Goal: Task Accomplishment & Management: Complete application form

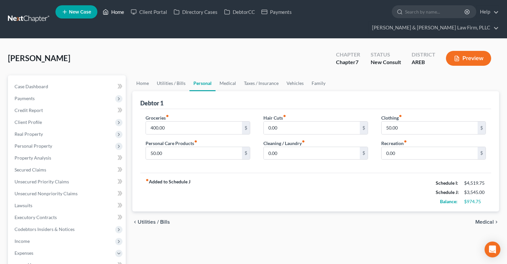
click at [120, 14] on link "Home" at bounding box center [113, 12] width 28 height 12
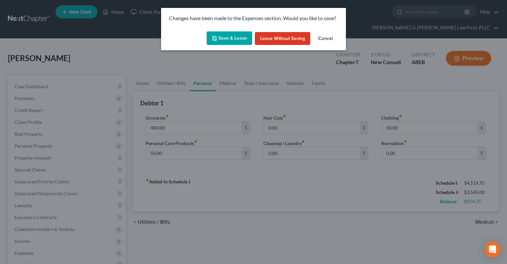
click at [219, 40] on button "Save & Leave" at bounding box center [230, 38] width 46 height 14
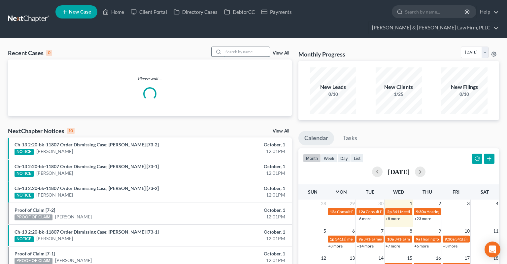
click at [224, 47] on input "search" at bounding box center [247, 52] width 46 height 10
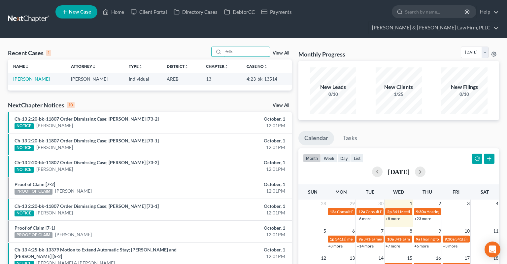
type input "fells"
click at [22, 76] on link "[PERSON_NAME]" at bounding box center [31, 79] width 37 height 6
select select "4"
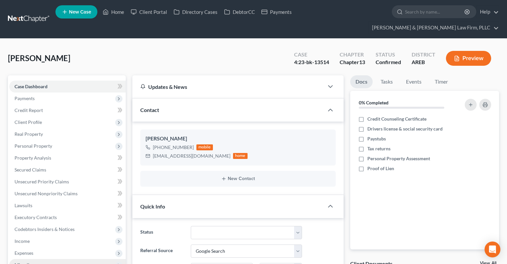
scroll to position [104, 0]
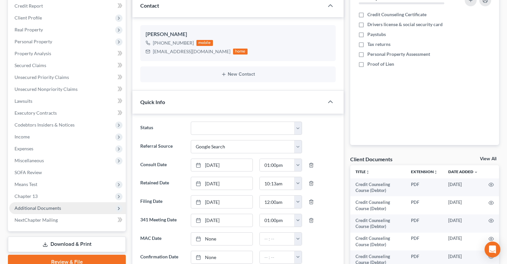
drag, startPoint x: 70, startPoint y: 194, endPoint x: 73, endPoint y: 162, distance: 32.5
click at [70, 202] on span "Additional Documents" at bounding box center [67, 208] width 117 height 12
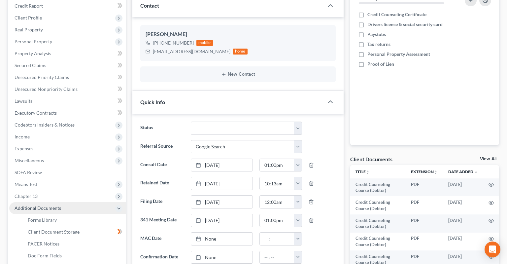
scroll to position [139, 0]
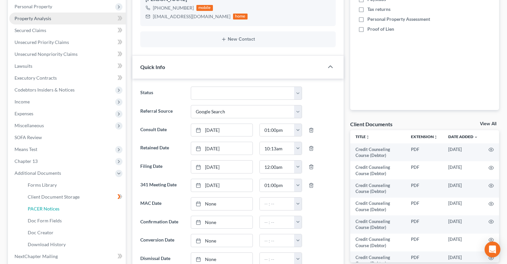
drag, startPoint x: 70, startPoint y: 197, endPoint x: 82, endPoint y: 6, distance: 191.6
click at [71, 203] on link "PACER Notices" at bounding box center [73, 209] width 103 height 12
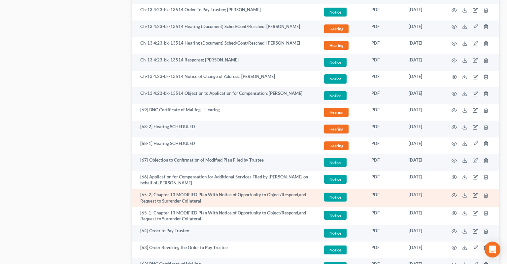
scroll to position [767, 0]
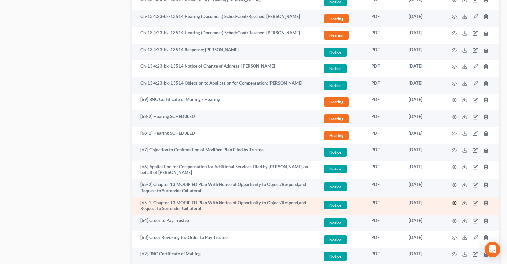
click at [453, 200] on icon "button" at bounding box center [454, 202] width 5 height 5
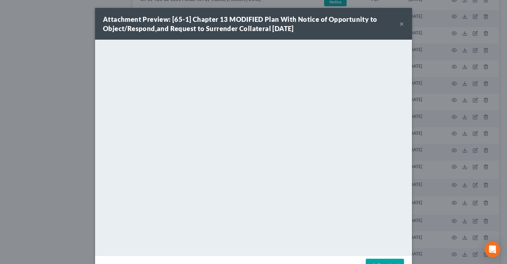
click at [402, 25] on button "×" at bounding box center [402, 24] width 5 height 8
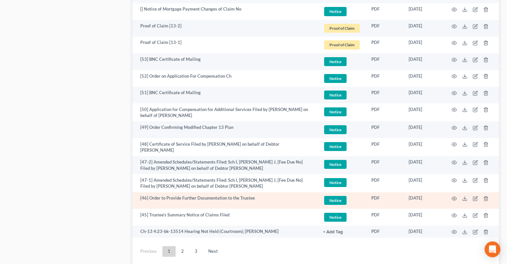
scroll to position [1231, 0]
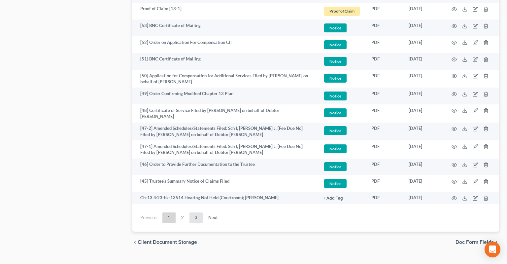
click at [197, 212] on link "3" at bounding box center [196, 217] width 13 height 11
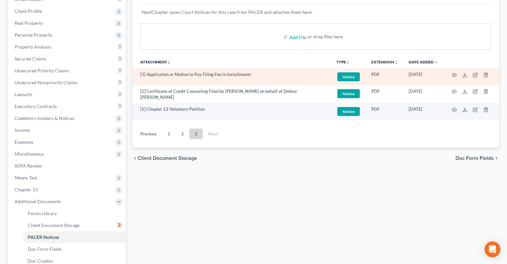
scroll to position [89, 0]
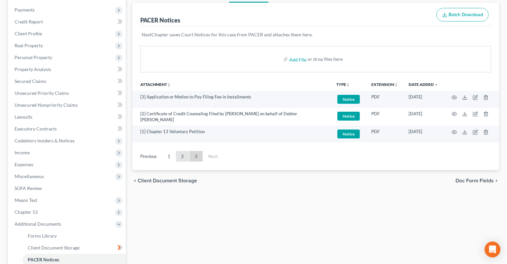
click at [183, 151] on link "2" at bounding box center [182, 156] width 13 height 11
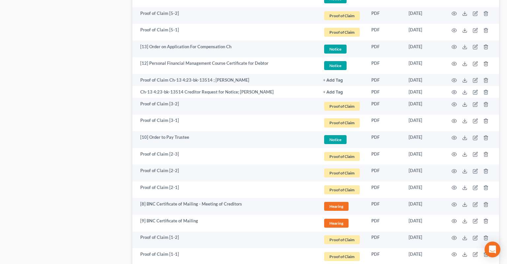
scroll to position [1214, 0]
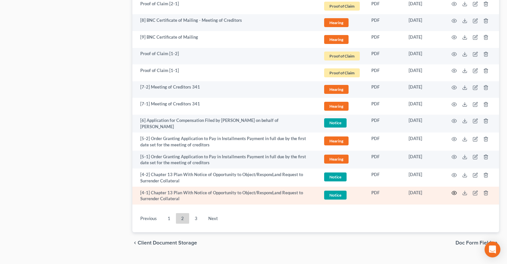
click at [453, 190] on icon "button" at bounding box center [454, 192] width 5 height 5
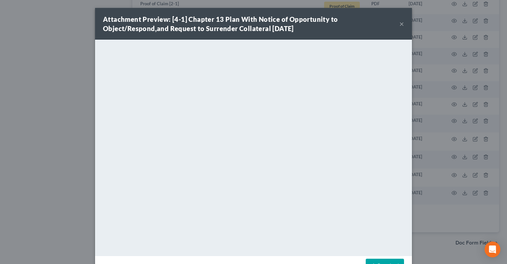
click at [400, 23] on div "Attachment Preview: [4-1] Chapter 13 Plan With Notice of Opportunity to Object/…" at bounding box center [251, 24] width 297 height 18
click at [402, 24] on button "×" at bounding box center [402, 24] width 5 height 8
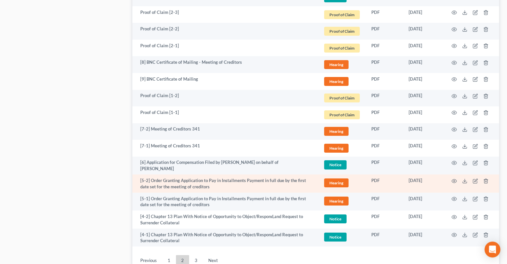
scroll to position [1179, 0]
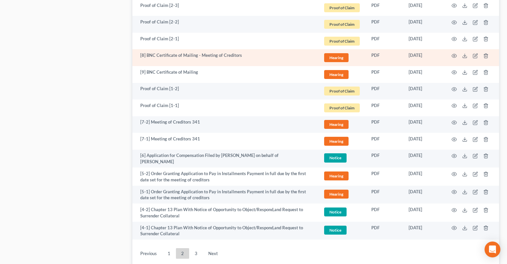
drag, startPoint x: 167, startPoint y: 235, endPoint x: 191, endPoint y: 51, distance: 186.1
click at [167, 248] on link "1" at bounding box center [168, 253] width 13 height 11
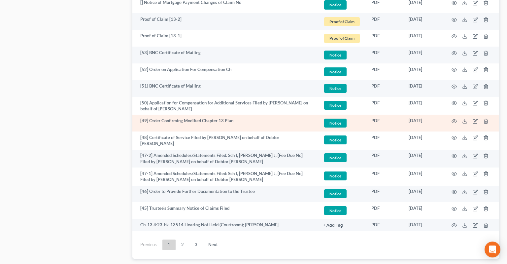
scroll to position [1214, 0]
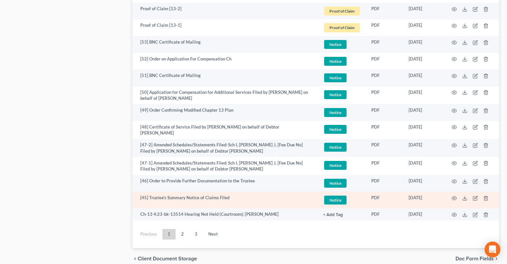
click at [194, 229] on link "3" at bounding box center [196, 234] width 13 height 11
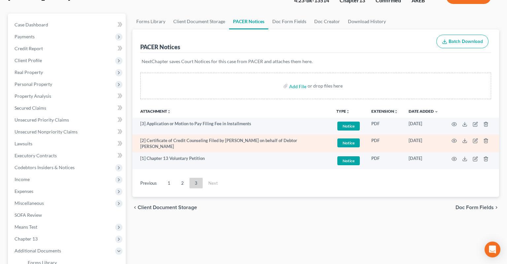
scroll to position [54, 0]
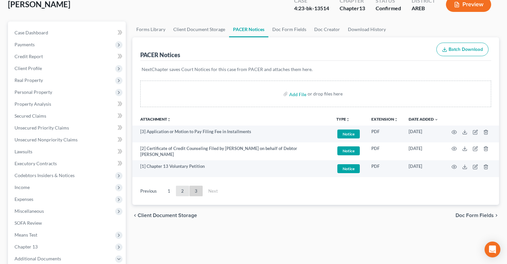
click at [182, 186] on link "2" at bounding box center [182, 191] width 13 height 11
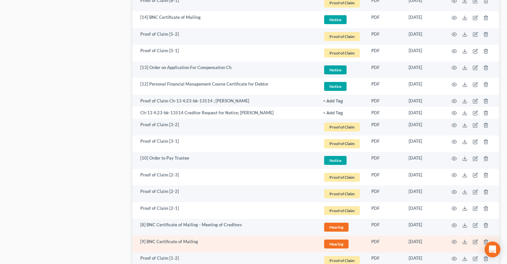
scroll to position [1030, 0]
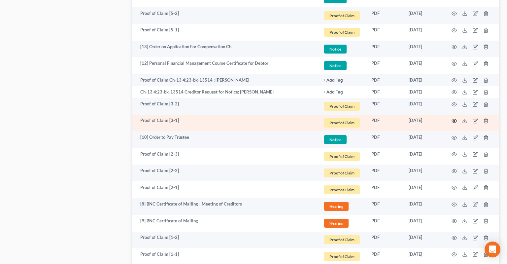
click at [453, 118] on icon "button" at bounding box center [454, 120] width 5 height 5
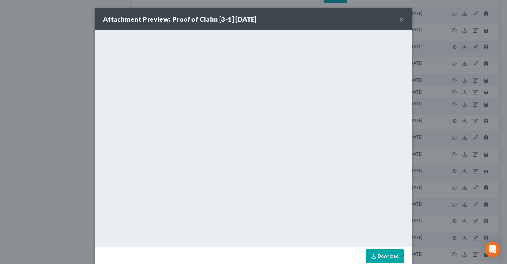
click at [397, 24] on div "Attachment Preview: Proof of Claim [3-1] [DATE] ×" at bounding box center [253, 19] width 317 height 22
click at [405, 20] on div "Attachment Preview: Proof of Claim [3-1] [DATE] ×" at bounding box center [253, 19] width 317 height 22
drag, startPoint x: 402, startPoint y: 20, endPoint x: 400, endPoint y: 29, distance: 9.3
click at [402, 20] on button "×" at bounding box center [402, 19] width 5 height 8
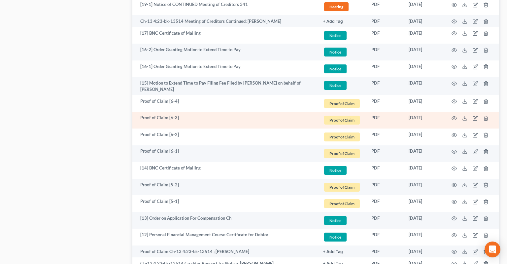
scroll to position [856, 0]
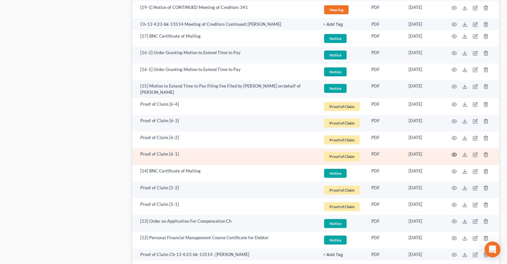
click at [454, 154] on circle "button" at bounding box center [454, 154] width 1 height 1
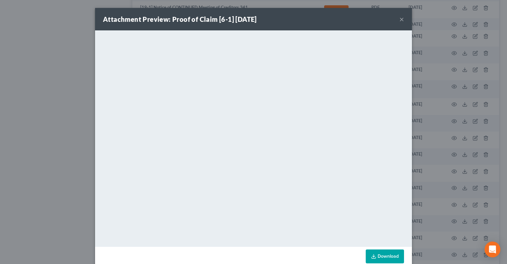
click at [402, 20] on button "×" at bounding box center [402, 19] width 5 height 8
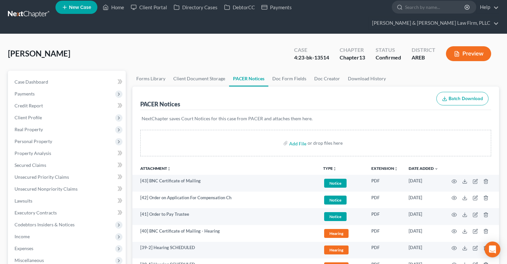
scroll to position [0, 0]
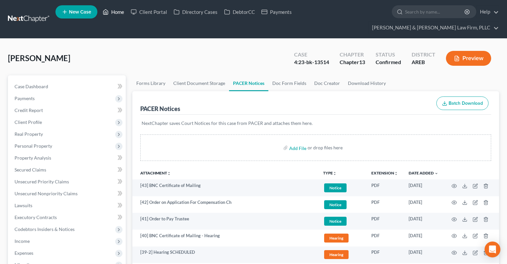
click at [109, 18] on link "Home" at bounding box center [113, 12] width 28 height 12
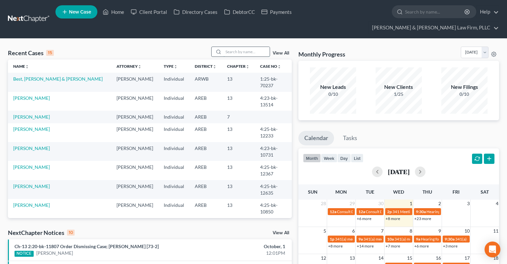
click at [232, 47] on input "search" at bounding box center [247, 52] width 46 height 10
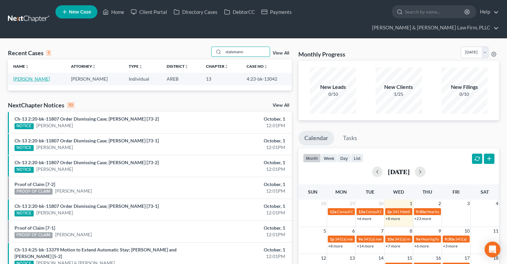
type input "statsmann"
click at [38, 76] on link "[PERSON_NAME]" at bounding box center [31, 79] width 37 height 6
select select "3"
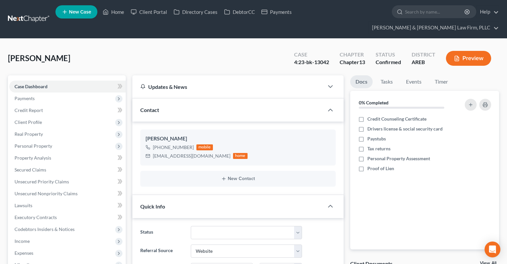
click at [108, 54] on div "[PERSON_NAME] Upgraded Case 4:23-bk-13042 Chapter Chapter 13 Status Confirmed D…" at bounding box center [253, 61] width 491 height 29
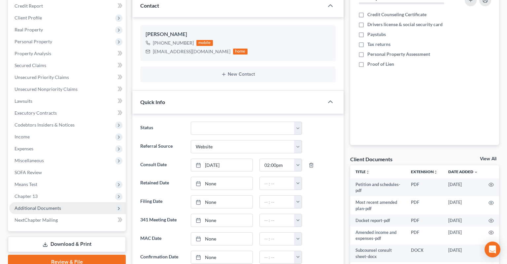
click at [53, 205] on span "Additional Documents" at bounding box center [38, 208] width 47 height 6
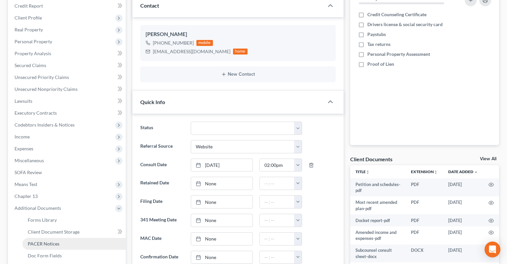
click at [61, 238] on link "PACER Notices" at bounding box center [73, 244] width 103 height 12
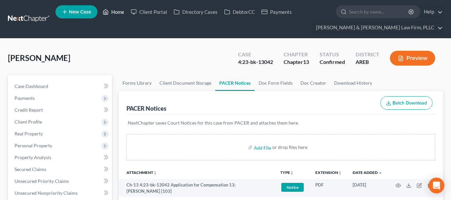
click at [120, 12] on link "Home" at bounding box center [113, 12] width 28 height 12
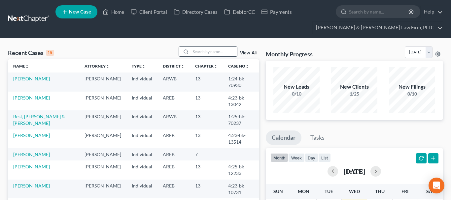
click at [203, 51] on input "search" at bounding box center [214, 52] width 46 height 10
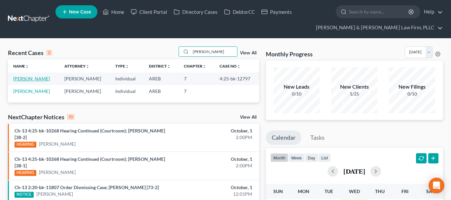
type input "[PERSON_NAME]"
click at [33, 79] on link "[PERSON_NAME]" at bounding box center [31, 79] width 37 height 6
select select "2"
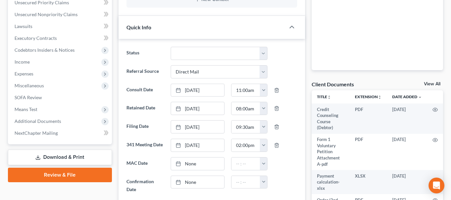
scroll to position [202, 0]
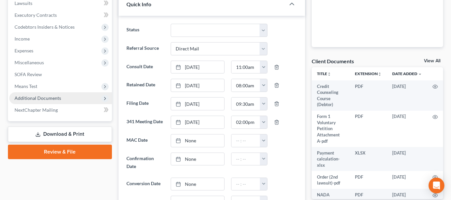
click at [78, 95] on span "Additional Documents" at bounding box center [60, 98] width 103 height 12
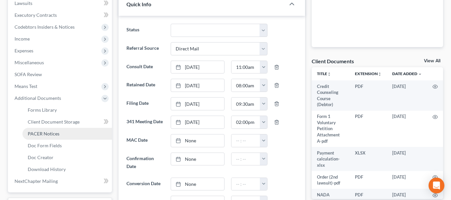
click at [76, 132] on link "PACER Notices" at bounding box center [66, 134] width 89 height 12
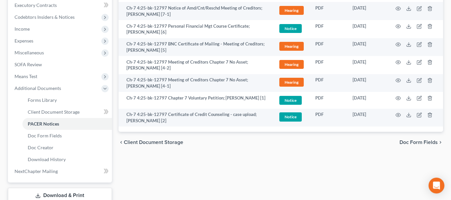
scroll to position [257, 0]
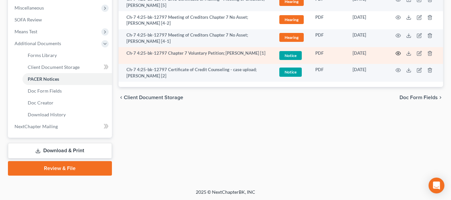
click at [400, 55] on icon "button" at bounding box center [398, 53] width 5 height 5
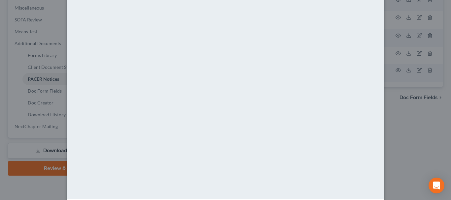
scroll to position [85, 0]
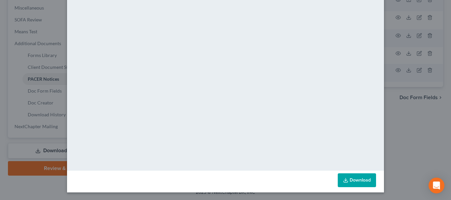
click at [346, 180] on icon at bounding box center [345, 180] width 5 height 5
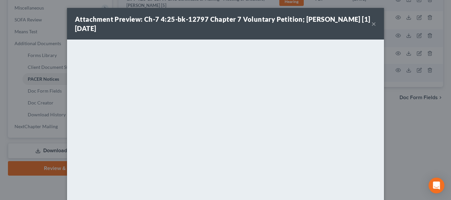
click at [374, 25] on button "×" at bounding box center [374, 24] width 5 height 8
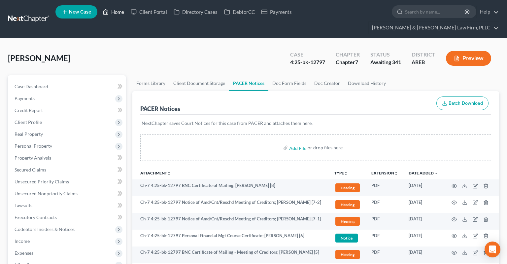
click at [117, 11] on link "Home" at bounding box center [113, 12] width 28 height 12
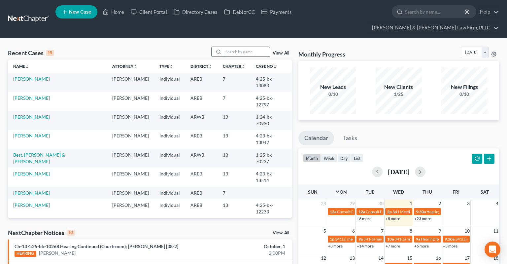
click at [239, 47] on input "search" at bounding box center [247, 52] width 46 height 10
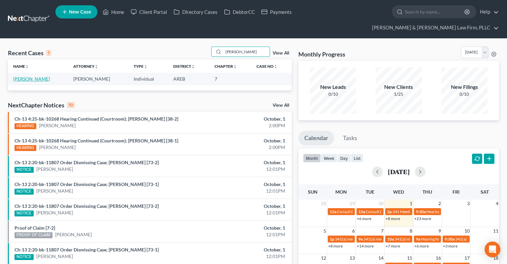
type input "[PERSON_NAME]"
click at [35, 76] on link "[PERSON_NAME]" at bounding box center [31, 79] width 37 height 6
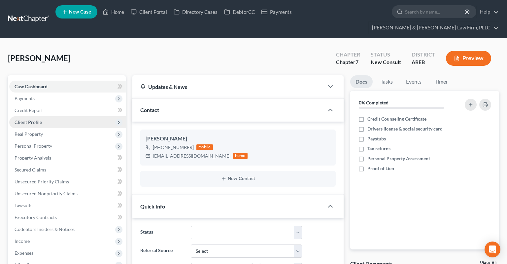
click at [53, 116] on span "Client Profile" at bounding box center [67, 122] width 117 height 12
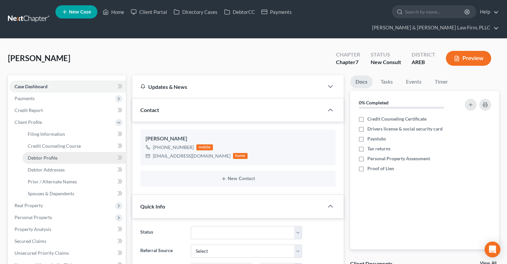
click at [57, 152] on link "Debtor Profile" at bounding box center [73, 158] width 103 height 12
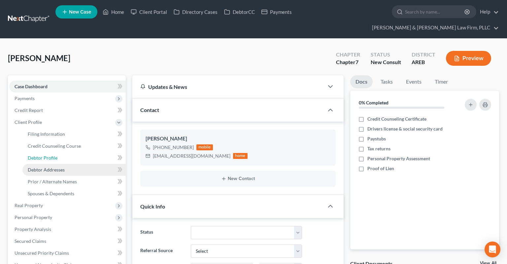
select select "0"
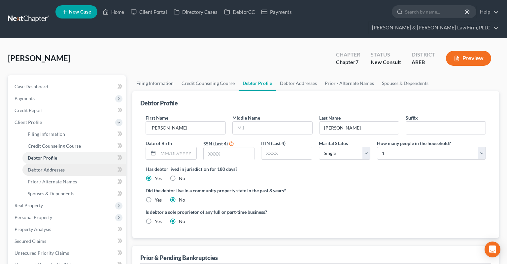
click at [61, 167] on span "Debtor Addresses" at bounding box center [46, 170] width 37 height 6
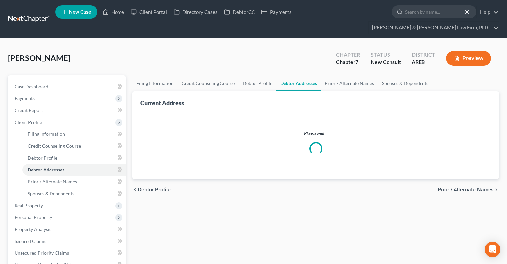
select select "0"
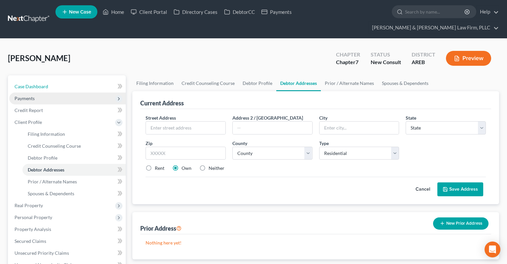
click at [52, 81] on link "Case Dashboard" at bounding box center [67, 87] width 117 height 12
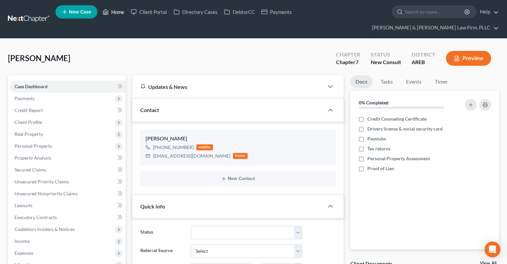
click at [112, 14] on link "Home" at bounding box center [113, 12] width 28 height 12
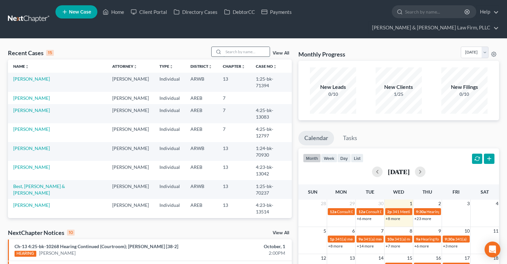
click at [234, 47] on input "search" at bounding box center [247, 52] width 46 height 10
type input "[PERSON_NAME]"
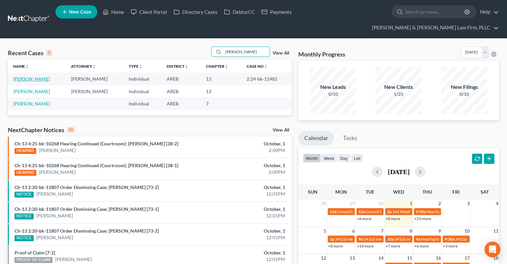
click at [24, 76] on link "[PERSON_NAME]" at bounding box center [31, 79] width 37 height 6
select select "2"
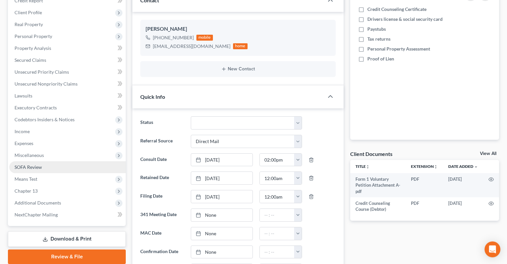
scroll to position [139, 0]
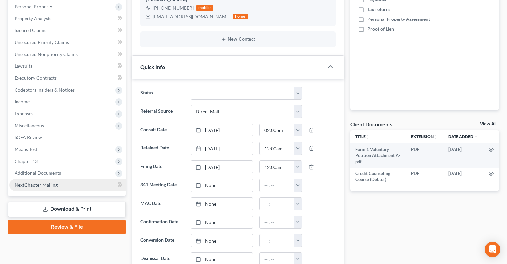
drag, startPoint x: 82, startPoint y: 161, endPoint x: 83, endPoint y: 167, distance: 6.7
click at [83, 167] on span "Additional Documents" at bounding box center [67, 173] width 117 height 12
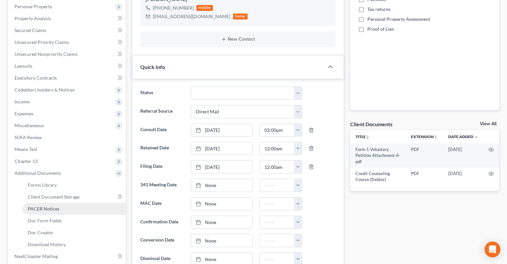
click at [72, 203] on link "PACER Notices" at bounding box center [73, 209] width 103 height 12
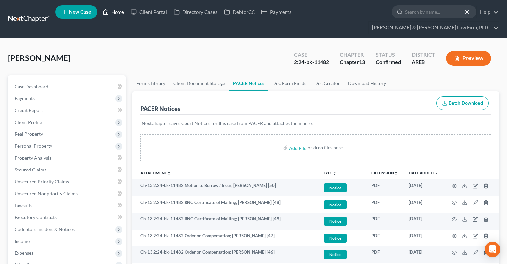
drag, startPoint x: 119, startPoint y: 14, endPoint x: 103, endPoint y: 1, distance: 19.9
click at [118, 14] on link "Home" at bounding box center [113, 12] width 28 height 12
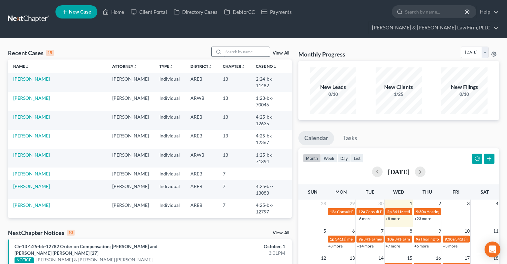
click at [228, 47] on div at bounding box center [240, 52] width 59 height 10
click at [228, 47] on input "search" at bounding box center [247, 52] width 46 height 10
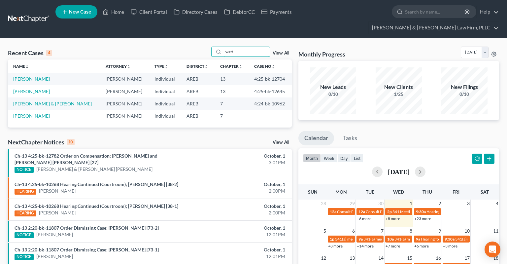
type input "watt"
click at [27, 76] on link "[PERSON_NAME]" at bounding box center [31, 79] width 37 height 6
select select "2"
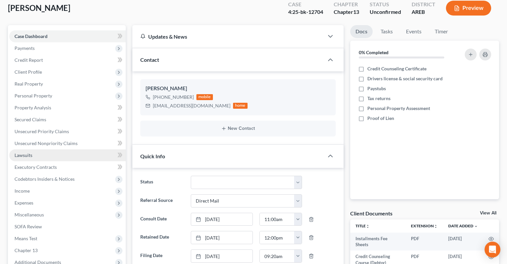
scroll to position [70, 0]
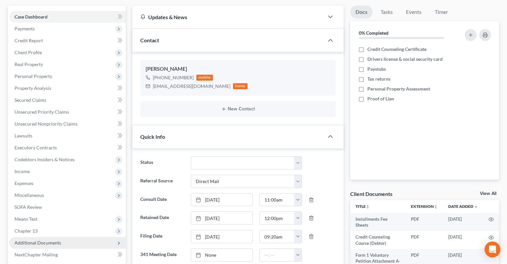
drag, startPoint x: 60, startPoint y: 229, endPoint x: 51, endPoint y: 125, distance: 104.8
click at [60, 237] on span "Additional Documents" at bounding box center [67, 243] width 117 height 12
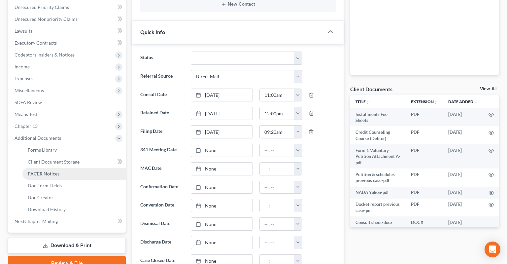
click at [60, 168] on link "PACER Notices" at bounding box center [73, 174] width 103 height 12
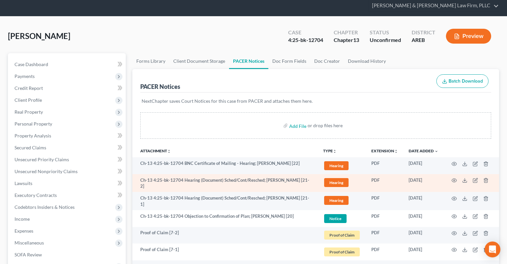
scroll to position [35, 0]
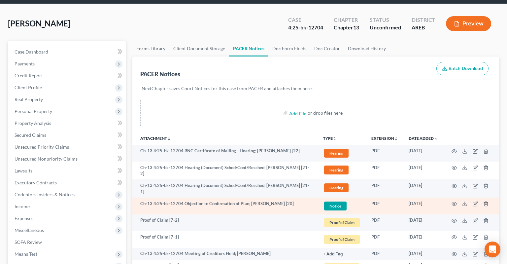
click at [451, 197] on td at bounding box center [471, 205] width 55 height 17
click at [455, 201] on icon "button" at bounding box center [454, 203] width 5 height 5
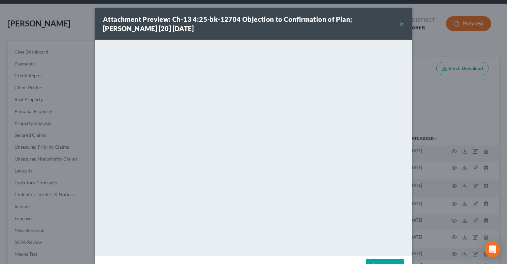
click at [391, 261] on link "Download" at bounding box center [385, 266] width 38 height 14
click at [403, 22] on button "×" at bounding box center [402, 24] width 5 height 8
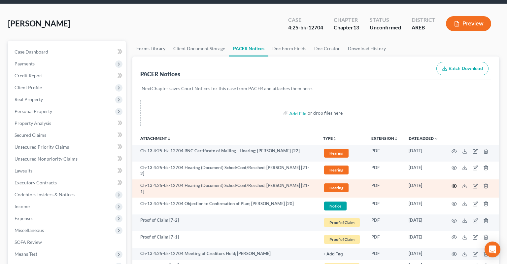
click at [453, 184] on icon "button" at bounding box center [454, 186] width 5 height 4
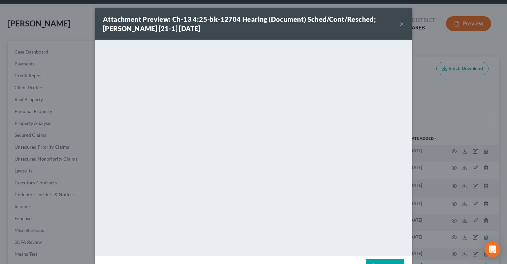
click at [401, 24] on button "×" at bounding box center [402, 24] width 5 height 8
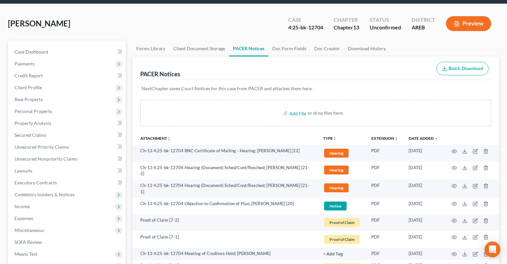
scroll to position [0, 0]
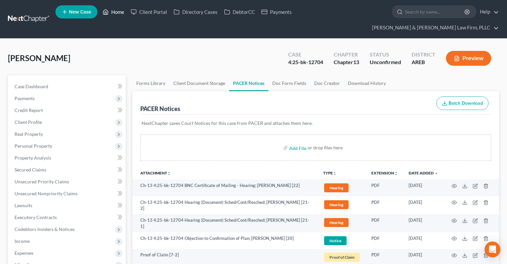
click at [113, 13] on link "Home" at bounding box center [113, 12] width 28 height 12
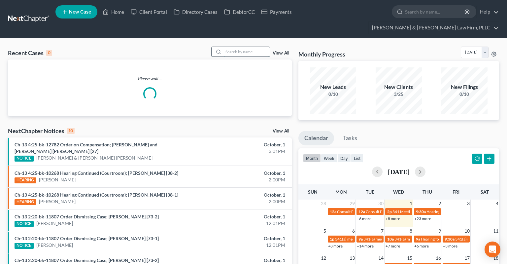
click at [238, 47] on input "search" at bounding box center [247, 52] width 46 height 10
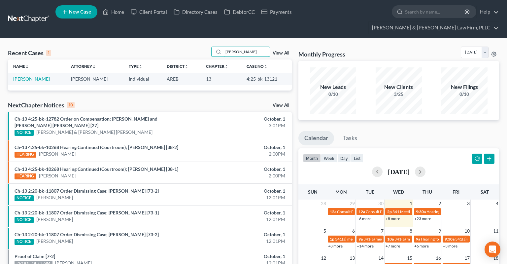
type input "[PERSON_NAME]"
click at [25, 76] on link "[PERSON_NAME]" at bounding box center [31, 79] width 37 height 6
select select "2"
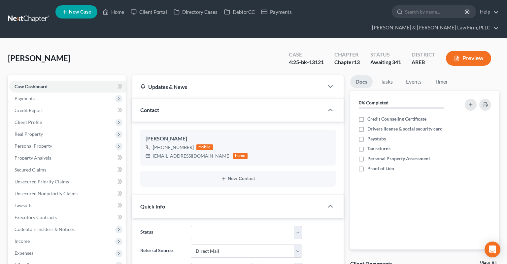
scroll to position [139, 0]
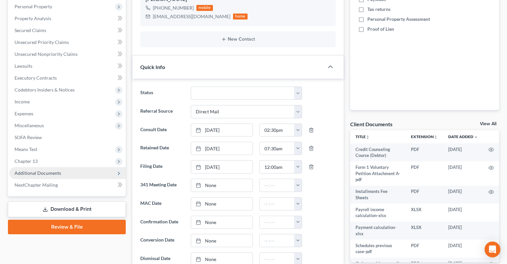
click at [67, 167] on span "Additional Documents" at bounding box center [67, 173] width 117 height 12
click at [75, 167] on span "Additional Documents" at bounding box center [67, 173] width 117 height 12
click at [54, 170] on span "Additional Documents" at bounding box center [38, 173] width 47 height 6
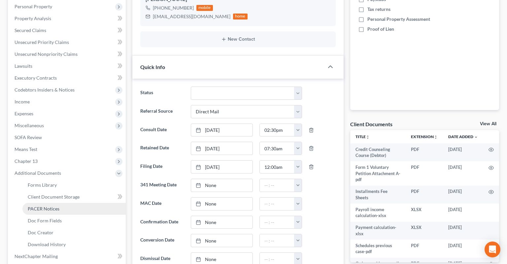
click at [59, 203] on link "PACER Notices" at bounding box center [73, 209] width 103 height 12
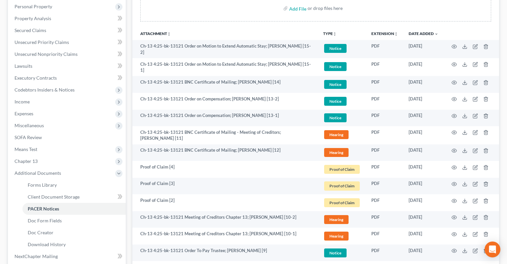
scroll to position [279, 0]
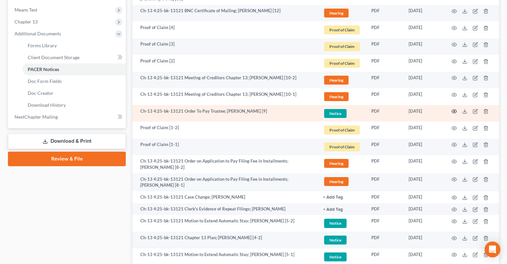
click at [453, 110] on icon "button" at bounding box center [454, 112] width 5 height 4
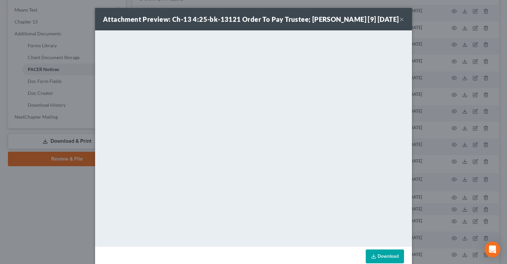
click at [400, 23] on button "×" at bounding box center [402, 19] width 5 height 8
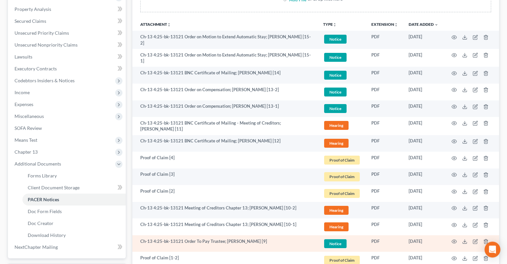
scroll to position [192, 0]
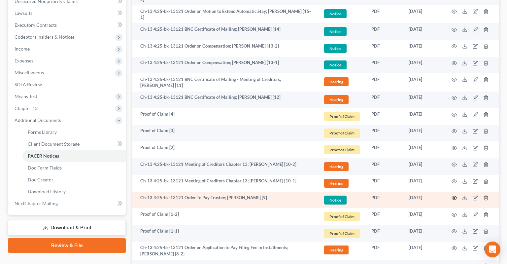
click at [454, 197] on circle "button" at bounding box center [454, 197] width 1 height 1
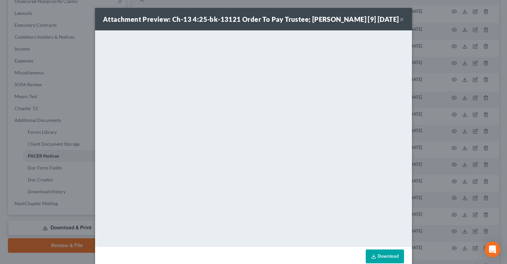
click at [403, 22] on button "×" at bounding box center [402, 19] width 5 height 8
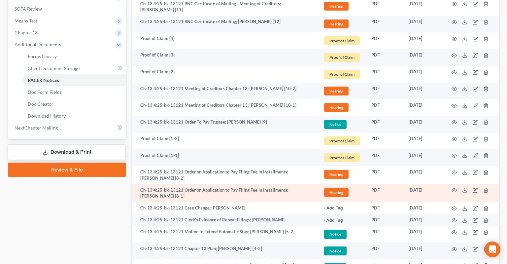
scroll to position [297, 0]
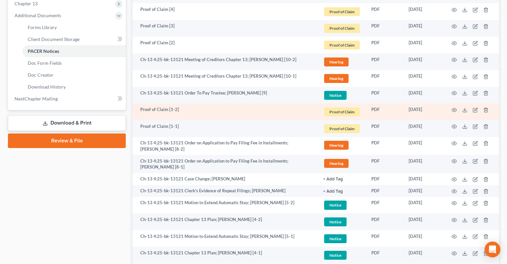
click at [455, 103] on td at bounding box center [471, 111] width 55 height 17
click at [454, 107] on icon "button" at bounding box center [454, 109] width 5 height 5
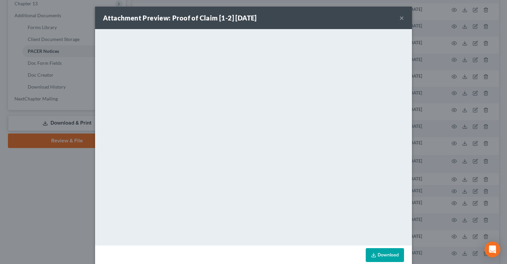
scroll to position [0, 0]
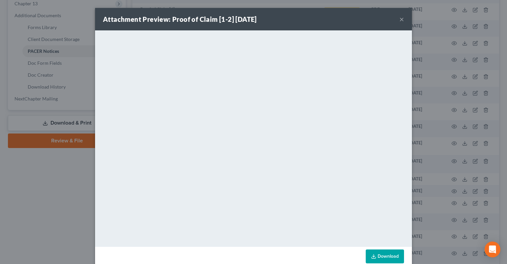
click at [378, 254] on link "Download" at bounding box center [385, 256] width 38 height 14
click at [400, 18] on button "×" at bounding box center [402, 19] width 5 height 8
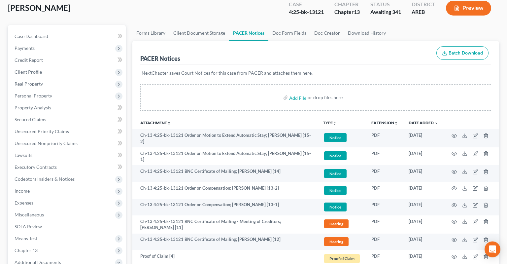
scroll to position [35, 0]
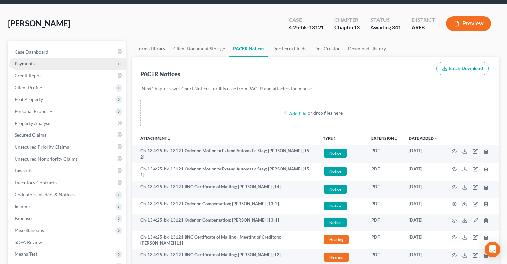
click at [55, 58] on span "Payments" at bounding box center [67, 64] width 117 height 12
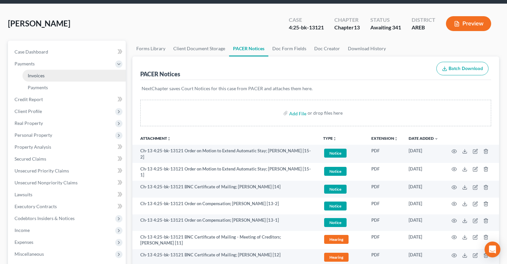
click at [76, 70] on link "Invoices" at bounding box center [73, 76] width 103 height 12
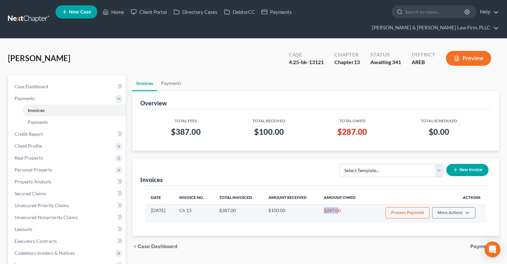
drag, startPoint x: 327, startPoint y: 197, endPoint x: 343, endPoint y: 198, distance: 15.5
click at [343, 204] on td "$287.00" at bounding box center [343, 213] width 48 height 18
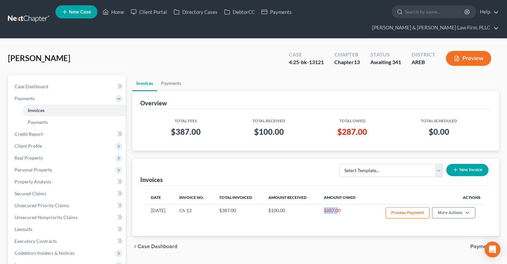
drag, startPoint x: 342, startPoint y: 199, endPoint x: 244, endPoint y: 191, distance: 98.5
click at [341, 204] on td "$287.00" at bounding box center [343, 213] width 48 height 18
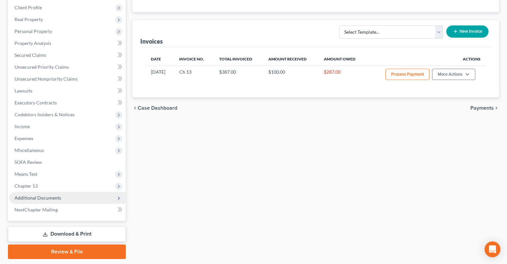
scroll to position [139, 0]
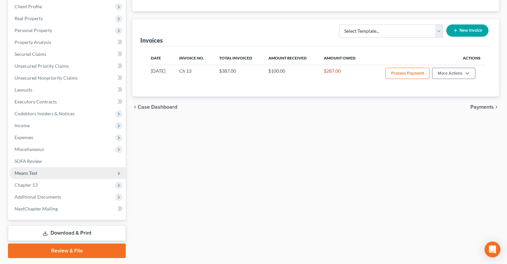
click at [59, 194] on span "Additional Documents" at bounding box center [38, 197] width 47 height 6
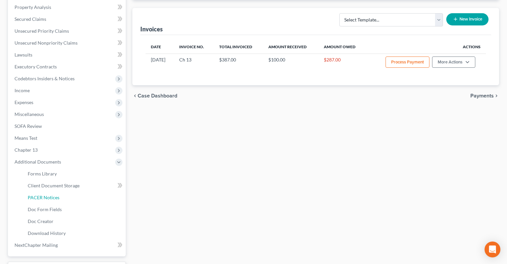
click at [79, 192] on link "PACER Notices" at bounding box center [73, 198] width 103 height 12
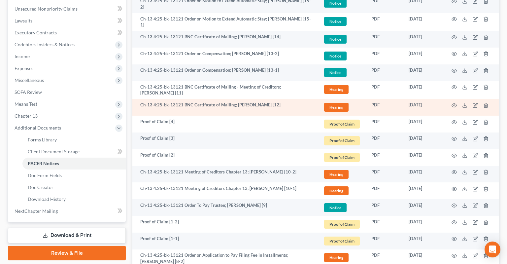
scroll to position [209, 0]
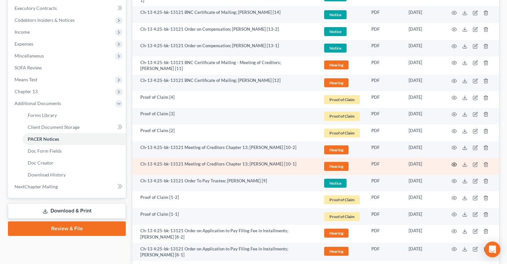
click at [455, 162] on icon "button" at bounding box center [454, 164] width 5 height 5
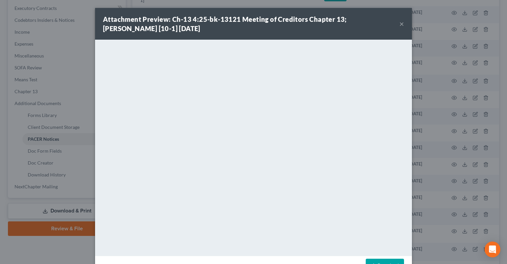
click at [402, 25] on button "×" at bounding box center [402, 24] width 5 height 8
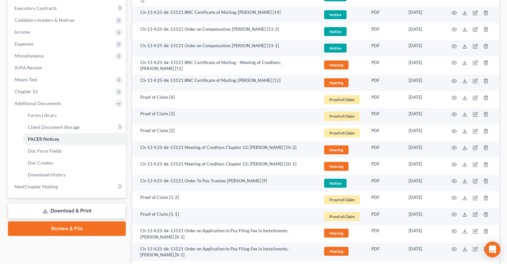
scroll to position [0, 0]
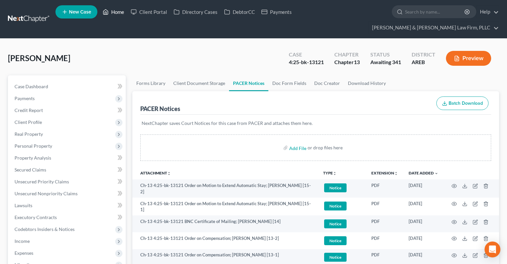
click at [117, 14] on link "Home" at bounding box center [113, 12] width 28 height 12
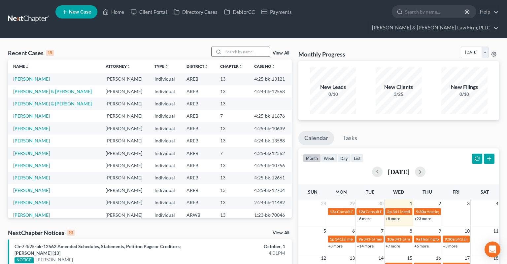
click at [232, 47] on input "search" at bounding box center [247, 52] width 46 height 10
type input "[PERSON_NAME]"
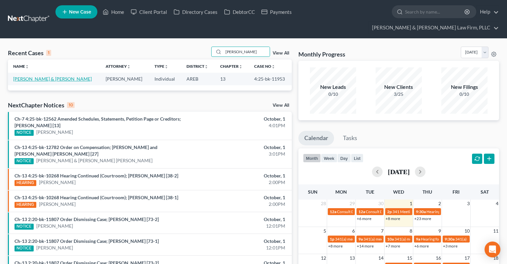
click at [49, 76] on link "[PERSON_NAME] & [PERSON_NAME]" at bounding box center [52, 79] width 79 height 6
select select "3"
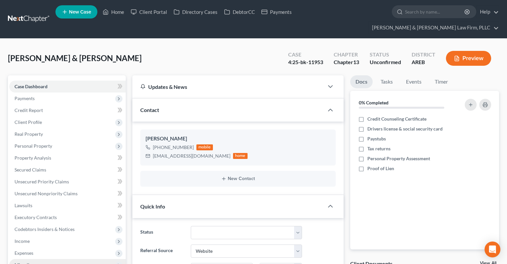
scroll to position [139, 0]
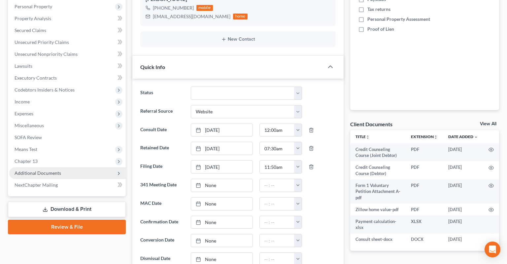
click at [75, 167] on span "Additional Documents" at bounding box center [67, 173] width 117 height 12
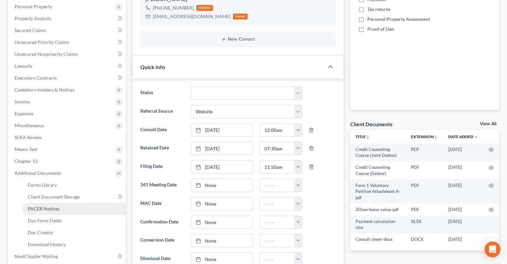
drag, startPoint x: 58, startPoint y: 192, endPoint x: 90, endPoint y: 196, distance: 32.5
click at [59, 203] on link "PACER Notices" at bounding box center [73, 209] width 103 height 12
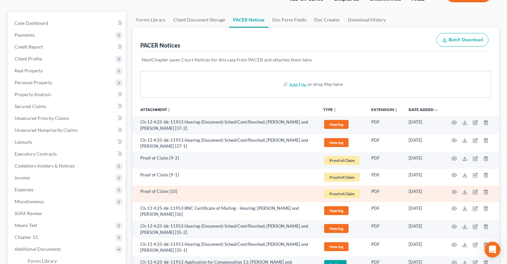
scroll to position [104, 0]
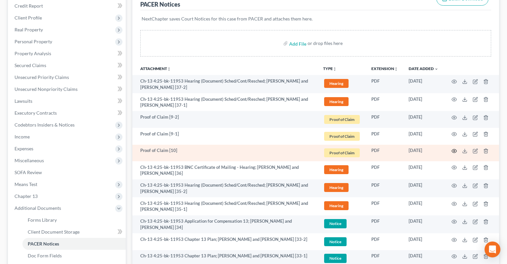
click at [452, 149] on icon "button" at bounding box center [454, 151] width 5 height 4
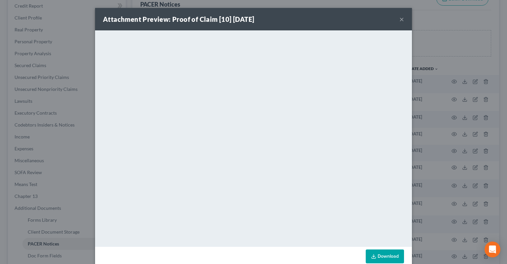
click at [399, 22] on div "Attachment Preview: Proof of Claim [10] [DATE] ×" at bounding box center [253, 19] width 317 height 22
click at [401, 21] on button "×" at bounding box center [402, 19] width 5 height 8
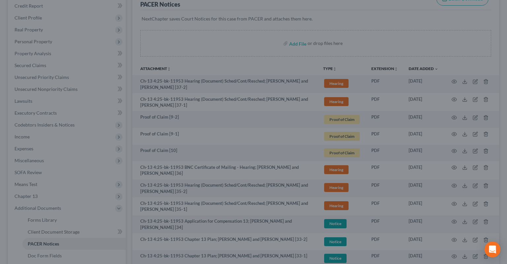
click at [401, 20] on div at bounding box center [253, 132] width 507 height 264
click at [403, 20] on div at bounding box center [253, 132] width 507 height 264
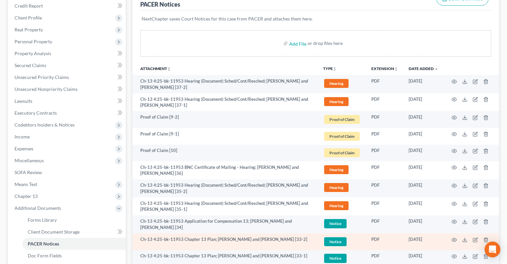
scroll to position [0, 0]
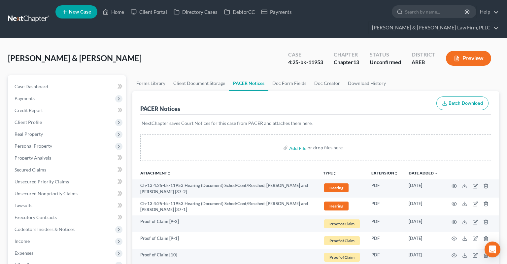
click at [261, 47] on div "[PERSON_NAME] & [PERSON_NAME] Upgraded Case 4:25-bk-11953 Chapter Chapter 13 St…" at bounding box center [253, 61] width 491 height 29
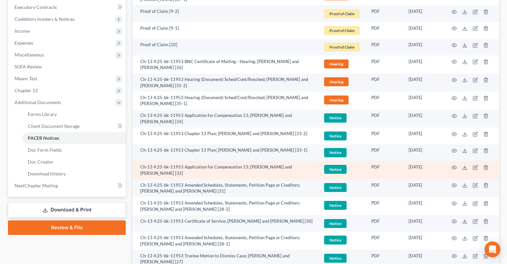
scroll to position [209, 0]
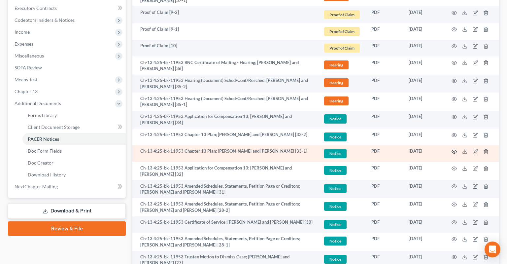
click at [455, 149] on icon "button" at bounding box center [454, 151] width 5 height 5
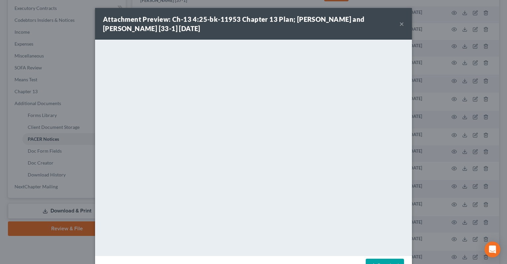
click at [400, 26] on button "×" at bounding box center [402, 24] width 5 height 8
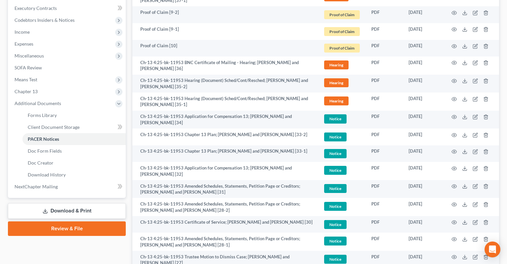
scroll to position [0, 0]
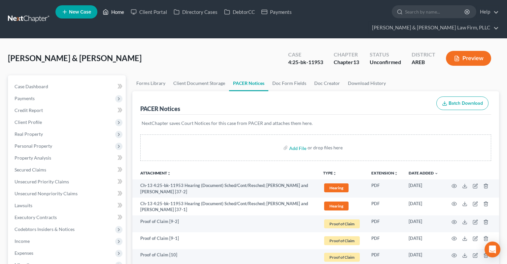
click at [115, 14] on link "Home" at bounding box center [113, 12] width 28 height 12
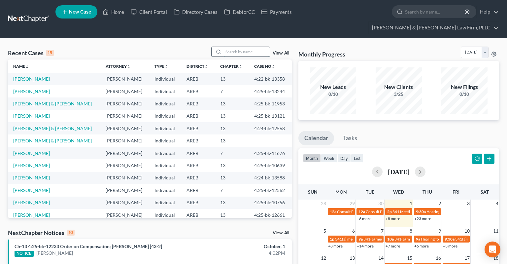
click at [239, 47] on input "search" at bounding box center [247, 52] width 46 height 10
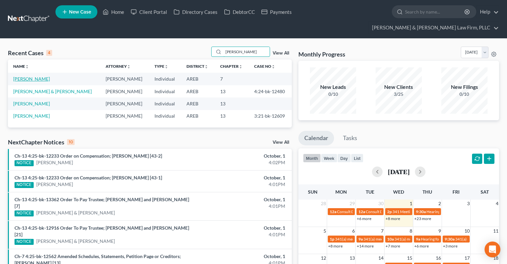
type input "[PERSON_NAME]"
click at [42, 76] on link "[PERSON_NAME]" at bounding box center [31, 79] width 37 height 6
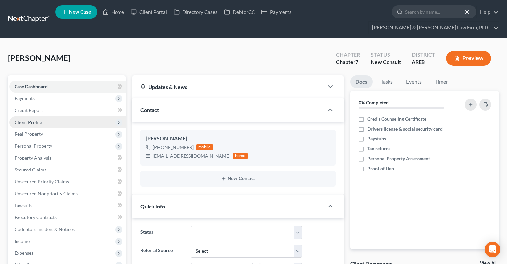
click at [67, 116] on span "Client Profile" at bounding box center [67, 122] width 117 height 12
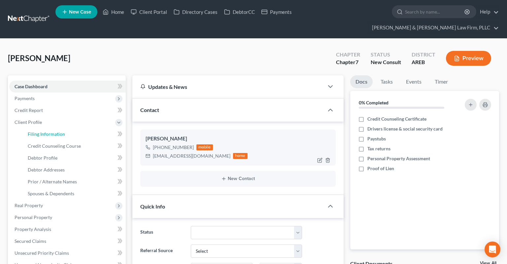
click at [74, 128] on link "Filing Information" at bounding box center [73, 134] width 103 height 12
select select "1"
select select "0"
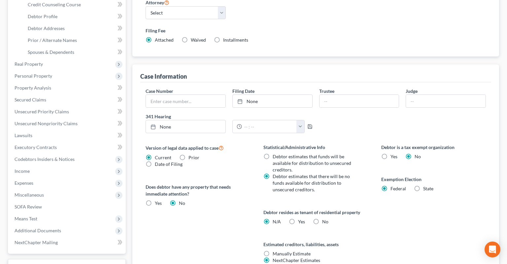
scroll to position [174, 0]
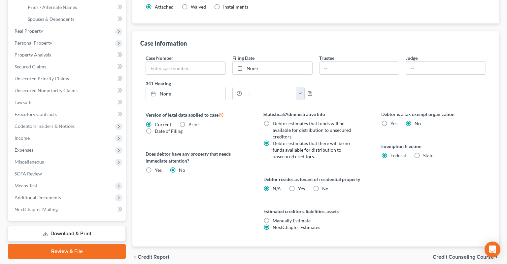
click at [298, 185] on label "Yes Yes" at bounding box center [301, 188] width 7 height 7
click at [301, 185] on input "Yes Yes" at bounding box center [303, 187] width 4 height 4
radio input "true"
radio input "false"
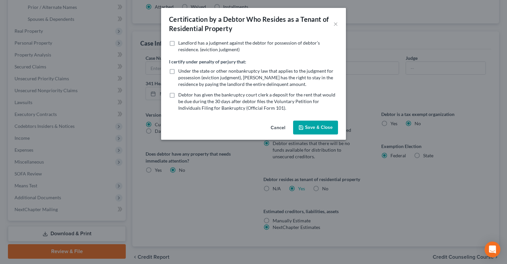
click at [368, 108] on div "Certification by a Debtor Who Resides as a Tenant of Residential Property × Lan…" at bounding box center [253, 132] width 507 height 264
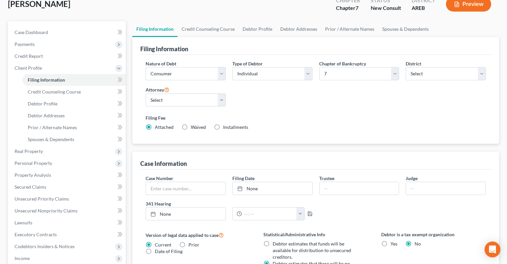
scroll to position [0, 0]
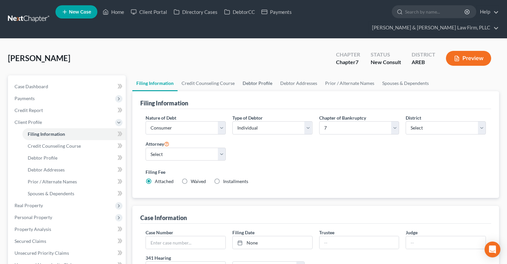
click at [262, 75] on link "Debtor Profile" at bounding box center [258, 83] width 38 height 16
select select "0"
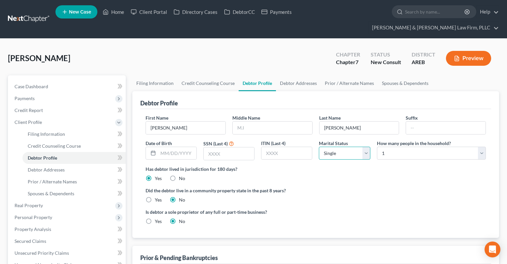
select select "3"
click option "Divorced" at bounding box center [0, 0] width 0 height 0
click at [319, 147] on select "Select Single Married Separated Divorced Widowed" at bounding box center [344, 153] width 51 height 13
click at [359, 147] on select "Select Single Married Separated Divorced Widowed" at bounding box center [344, 153] width 51 height 13
click at [361, 171] on ng-include "First Name [PERSON_NAME] Middle Name Last Name [PERSON_NAME] Date of Birth SSN …" at bounding box center [316, 172] width 340 height 116
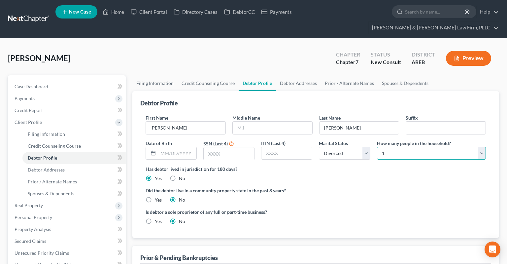
click at [377, 147] on select "Select 1 2 3 4 5 6 7 8 9 10 11 12 13 14 15 16 17 18 19 20" at bounding box center [431, 153] width 109 height 13
select select "1"
click option "2" at bounding box center [0, 0] width 0 height 0
click at [406, 75] on link "Spouses & Dependents" at bounding box center [405, 83] width 54 height 16
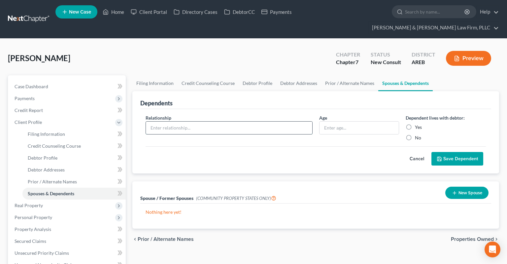
click at [266, 122] on input "text" at bounding box center [229, 128] width 166 height 13
type input "S"
type input "Disabled son"
click at [353, 122] on input "text" at bounding box center [360, 128] width 80 height 13
type input "23 yrs"
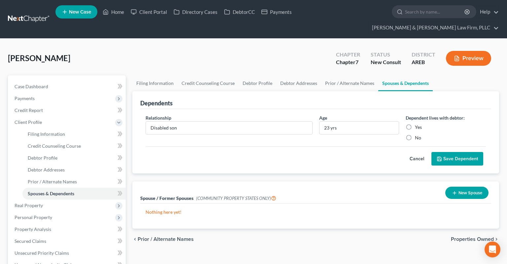
drag, startPoint x: 441, startPoint y: 143, endPoint x: 431, endPoint y: 138, distance: 11.2
click at [441, 152] on button "Save Dependent" at bounding box center [458, 159] width 52 height 14
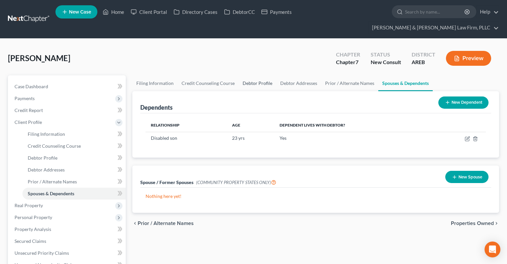
click at [257, 75] on link "Debtor Profile" at bounding box center [258, 83] width 38 height 16
select select "3"
select select "1"
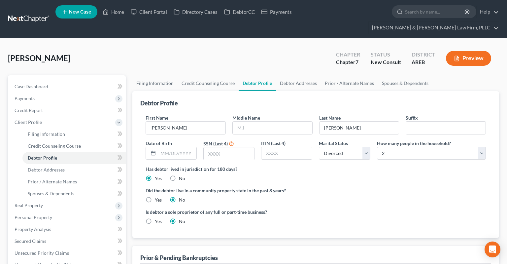
click at [322, 187] on label "Did the debtor live in a community property state in the past 8 years?" at bounding box center [316, 190] width 340 height 7
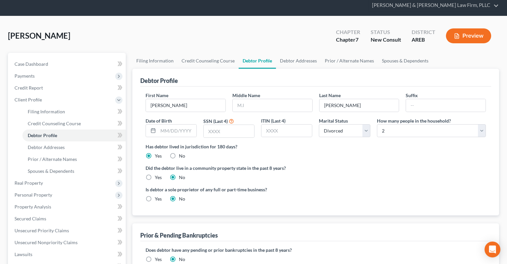
scroll to position [35, 0]
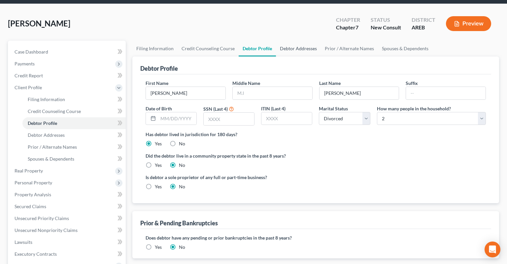
click at [308, 41] on link "Debtor Addresses" at bounding box center [298, 49] width 45 height 16
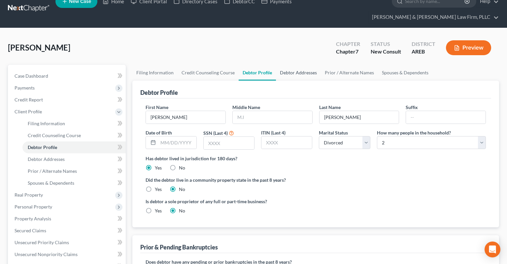
select select "0"
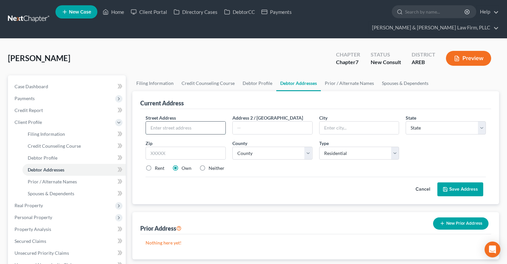
click at [174, 122] on input "text" at bounding box center [186, 128] width 80 height 13
type input "[STREET_ADDRESS]"
type input "Apt 16"
type input "72113"
type input "Maumelle"
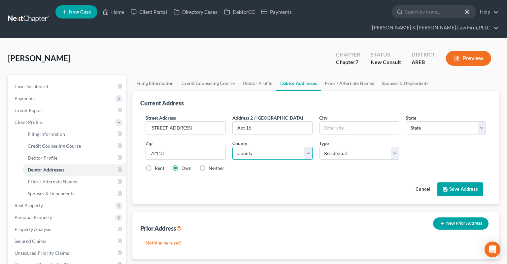
select select "2"
select select "59"
click at [209, 165] on label "Neither" at bounding box center [217, 168] width 16 height 7
click at [211, 165] on input "Neither" at bounding box center [213, 167] width 4 height 4
radio input "true"
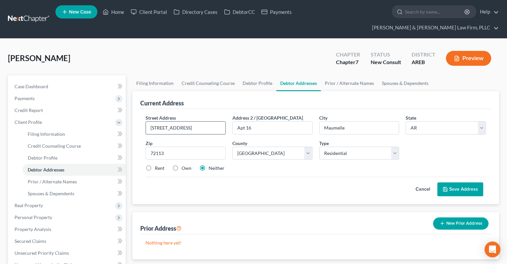
click at [183, 122] on input "[STREET_ADDRESS]" at bounding box center [186, 128] width 80 height 13
click at [279, 164] on div "Street Address * [STREET_ADDRESS] * [GEOGRAPHIC_DATA] * State [US_STATE] AK AR …" at bounding box center [315, 145] width 347 height 63
click at [175, 122] on input "[STREET_ADDRESS]" at bounding box center [186, 128] width 80 height 13
type input "[STREET_ADDRESS]"
click at [258, 161] on div "Street Address * [STREET_ADDRESS] * [GEOGRAPHIC_DATA] * State [US_STATE] AK AR …" at bounding box center [315, 145] width 347 height 63
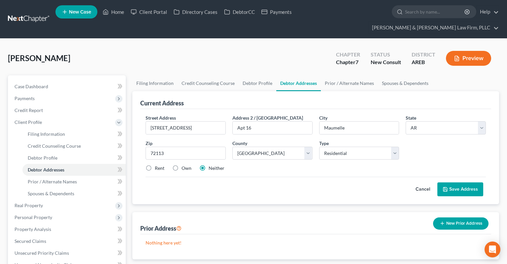
click at [461, 182] on button "Save Address" at bounding box center [461, 189] width 46 height 14
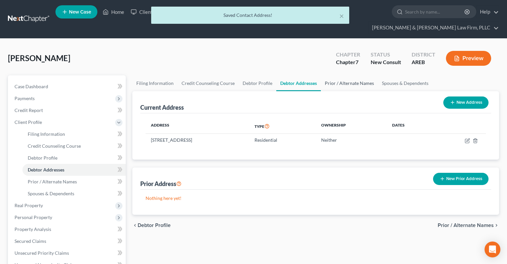
click at [332, 75] on link "Prior / Alternate Names" at bounding box center [349, 83] width 57 height 16
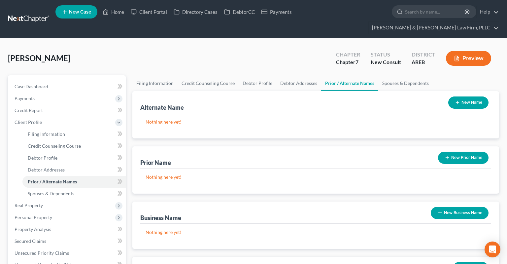
click at [447, 155] on icon "button" at bounding box center [447, 157] width 5 height 5
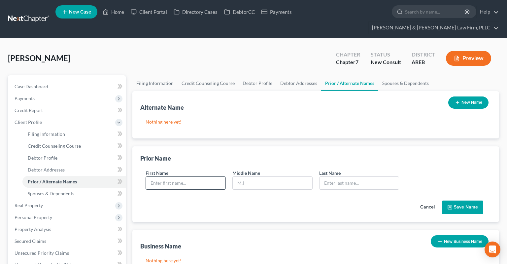
click at [184, 177] on input "text" at bounding box center [186, 183] width 80 height 13
type input "[PERSON_NAME]"
click at [463, 200] on button "Save Name" at bounding box center [462, 207] width 41 height 14
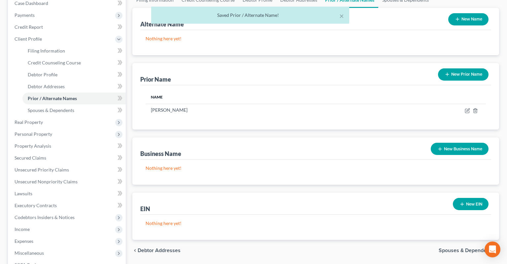
scroll to position [104, 0]
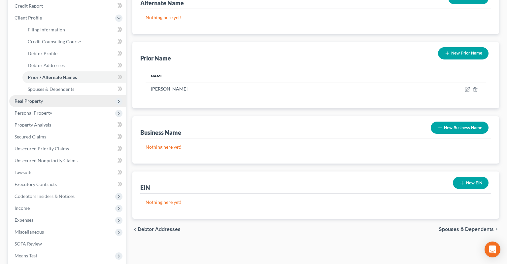
click at [69, 95] on span "Real Property" at bounding box center [67, 101] width 117 height 12
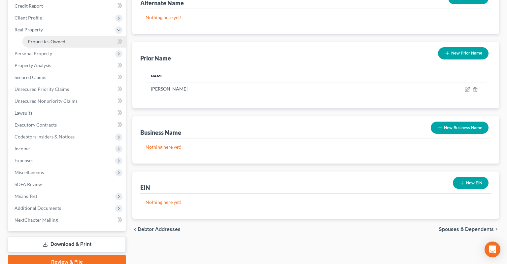
click at [69, 36] on link "Properties Owned" at bounding box center [73, 42] width 103 height 12
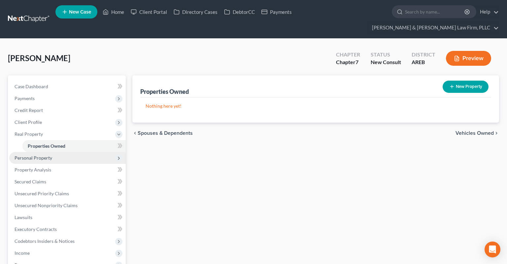
click at [68, 152] on span "Personal Property" at bounding box center [67, 158] width 117 height 12
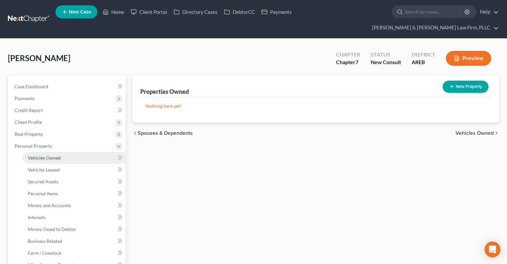
click at [65, 152] on link "Vehicles Owned" at bounding box center [73, 158] width 103 height 12
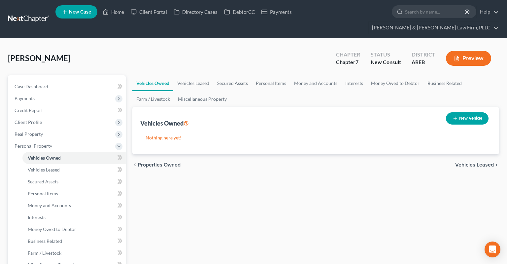
click at [464, 112] on button "New Vehicle" at bounding box center [467, 118] width 43 height 12
select select "0"
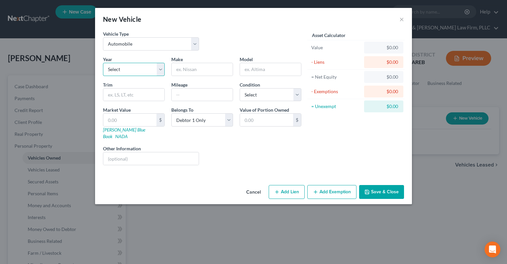
select select "13"
click option "2013" at bounding box center [0, 0] width 0 height 0
type input "Chevrolet"
type input "Malibu"
click at [183, 95] on input "text" at bounding box center [202, 95] width 61 height 13
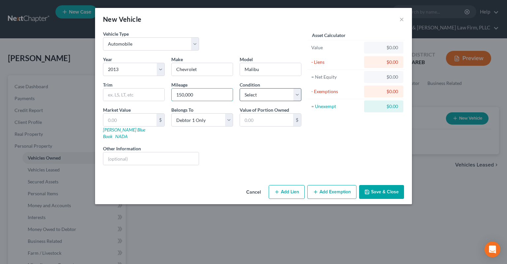
type input "150,000"
click at [240, 88] on select "Select Excellent Very Good Good Fair Poor" at bounding box center [271, 94] width 62 height 13
select select "4"
click option "Poor" at bounding box center [0, 0] width 0 height 0
click at [170, 152] on input "text" at bounding box center [150, 158] width 95 height 13
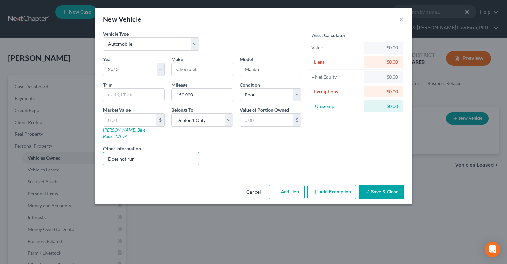
type input "Does not run"
drag, startPoint x: 238, startPoint y: 139, endPoint x: 231, endPoint y: 144, distance: 8.7
click at [237, 145] on div "Liens Select" at bounding box center [253, 155] width 103 height 20
click at [149, 115] on input "text" at bounding box center [129, 120] width 53 height 13
click at [141, 122] on input "text" at bounding box center [129, 120] width 53 height 13
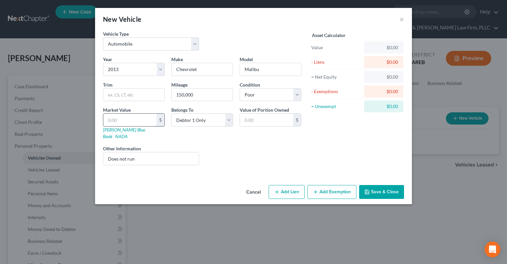
type input "5"
type input "5.00"
type input "50"
type input "50.00"
type input "500"
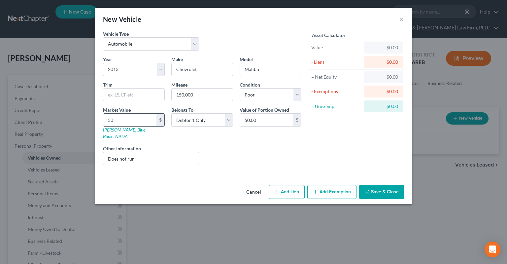
type input "500.00"
type input "500"
drag, startPoint x: 204, startPoint y: 147, endPoint x: 316, endPoint y: 155, distance: 112.6
click at [227, 147] on div "Liens Select" at bounding box center [253, 155] width 103 height 20
click at [373, 185] on button "Save & Close" at bounding box center [381, 192] width 45 height 14
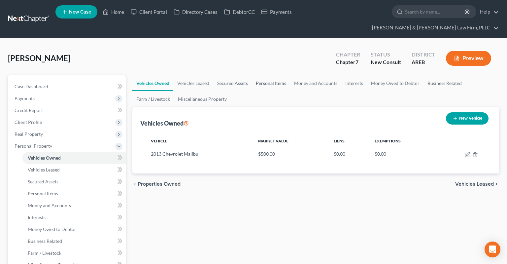
drag, startPoint x: 277, startPoint y: 80, endPoint x: 276, endPoint y: 75, distance: 5.1
click at [277, 79] on ul "Vehicles Owned Vehicles Leased Secured Assets Personal Items Money and Accounts…" at bounding box center [315, 91] width 367 height 32
drag, startPoint x: 276, startPoint y: 75, endPoint x: 283, endPoint y: 79, distance: 8.6
click at [276, 75] on link "Personal Items" at bounding box center [271, 83] width 38 height 16
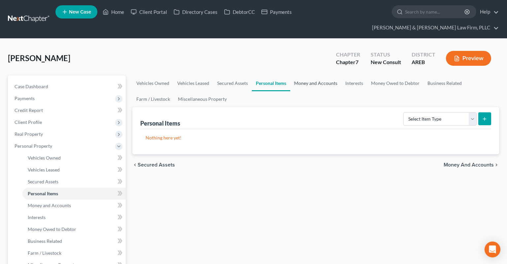
click at [311, 75] on link "Money and Accounts" at bounding box center [315, 83] width 51 height 16
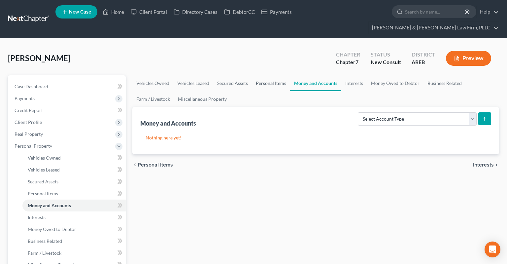
click at [270, 75] on link "Personal Items" at bounding box center [271, 83] width 38 height 16
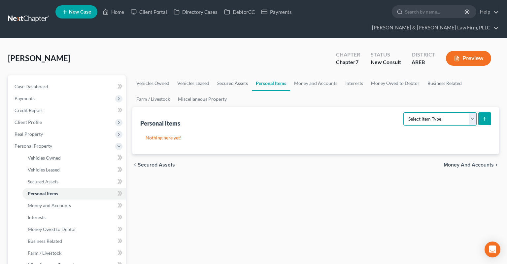
click at [404, 112] on select "Select Item Type Clothing Collectibles Of Value Electronics Firearms Household …" at bounding box center [440, 118] width 73 height 13
click at [317, 75] on link "Money and Accounts" at bounding box center [315, 83] width 51 height 16
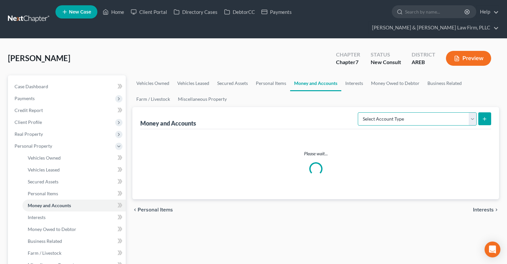
click at [358, 112] on select "Select Account Type Brokerage Cash on Hand Certificates of Deposit Checking Acc…" at bounding box center [417, 118] width 119 height 13
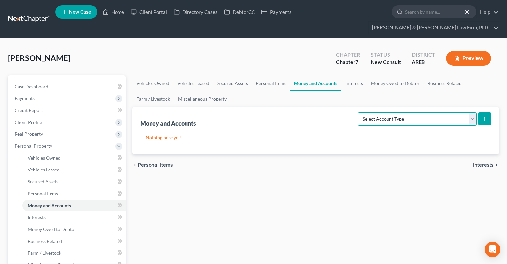
select select "checking"
click option "Checking Account" at bounding box center [0, 0] width 0 height 0
click at [484, 116] on icon "submit" at bounding box center [484, 118] width 5 height 5
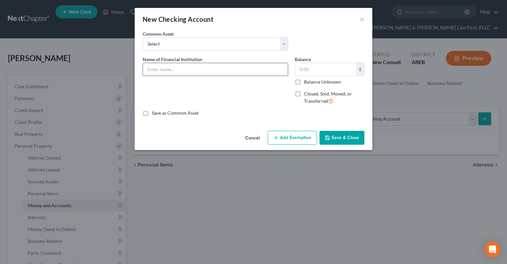
click at [197, 69] on input "text" at bounding box center [215, 69] width 145 height 13
type input "Bank of America"
click at [341, 137] on button "Save & Close" at bounding box center [342, 138] width 45 height 14
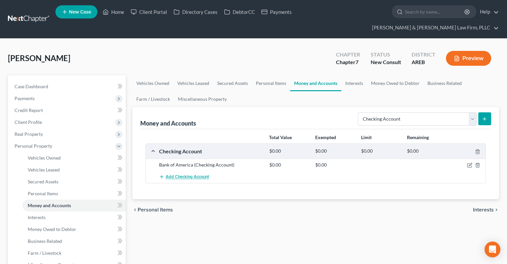
drag, startPoint x: 193, startPoint y: 170, endPoint x: 201, endPoint y: 133, distance: 37.8
click at [193, 171] on button "Add Checking Account" at bounding box center [184, 177] width 50 height 12
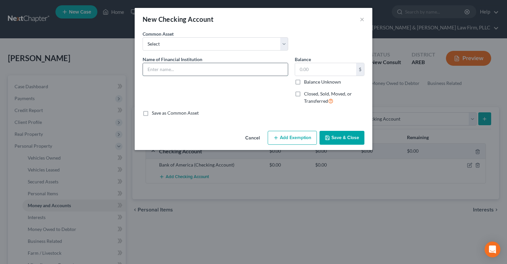
click at [178, 73] on input "text" at bounding box center [215, 69] width 145 height 13
type input "[US_STATE] FCU"
drag, startPoint x: 333, startPoint y: 141, endPoint x: 338, endPoint y: 164, distance: 24.2
click at [334, 141] on button "Save & Close" at bounding box center [342, 138] width 45 height 14
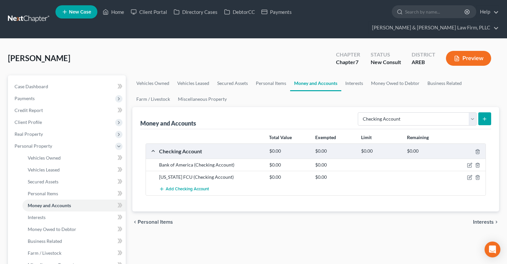
click at [268, 217] on div "chevron_left Personal Items Interests chevron_right" at bounding box center [315, 221] width 367 height 21
click at [260, 59] on div "[PERSON_NAME] Upgraded Chapter Chapter 7 Status New Consult District AREB Previ…" at bounding box center [253, 61] width 491 height 29
click at [258, 55] on div "[PERSON_NAME] Upgraded Chapter Chapter 7 Status New Consult District AREB Previ…" at bounding box center [253, 61] width 491 height 29
click at [196, 187] on span "Add Checking Account" at bounding box center [187, 189] width 43 height 5
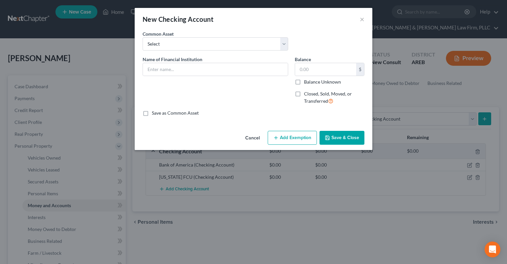
click at [246, 138] on button "Cancel" at bounding box center [252, 137] width 25 height 13
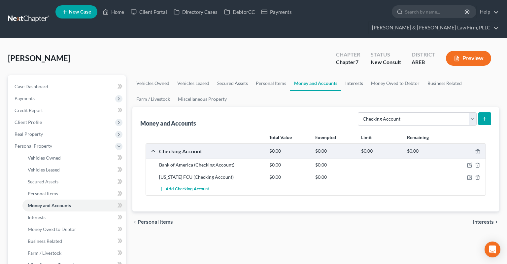
click at [349, 76] on link "Interests" at bounding box center [354, 83] width 26 height 16
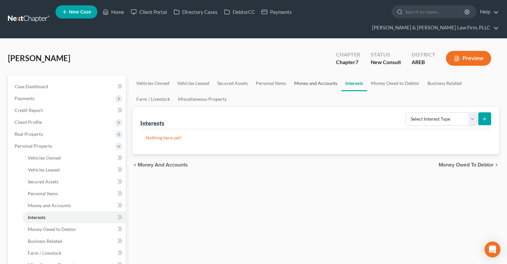
click at [324, 75] on link "Money and Accounts" at bounding box center [315, 83] width 51 height 16
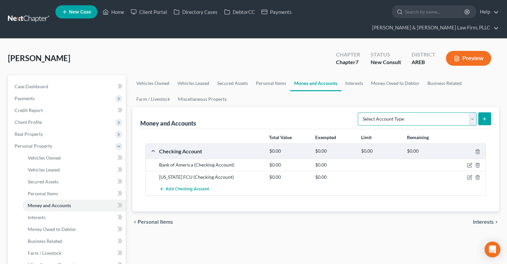
click at [358, 112] on select "Select Account Type Brokerage Cash on Hand Certificates of Deposit Checking Acc…" at bounding box center [417, 118] width 119 height 13
select select "savings"
click option "Savings Account" at bounding box center [0, 0] width 0 height 0
click at [487, 112] on button "submit" at bounding box center [485, 118] width 13 height 13
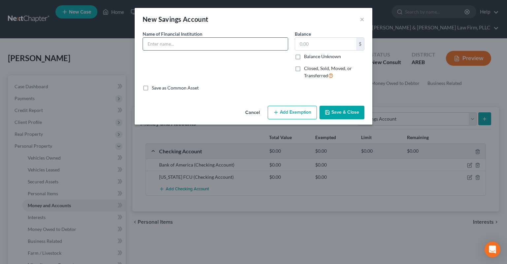
click at [183, 41] on input "text" at bounding box center [215, 44] width 145 height 13
type input "Navy FCU"
click at [321, 46] on input "text" at bounding box center [325, 44] width 61 height 13
type input "0"
click at [355, 113] on button "Save & Close" at bounding box center [342, 113] width 45 height 14
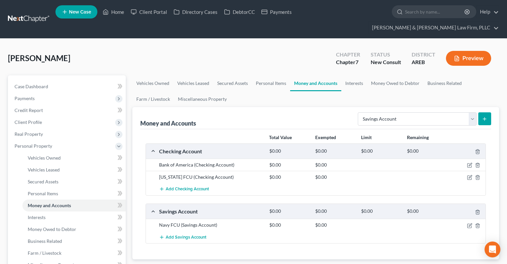
click at [246, 54] on div "[PERSON_NAME] Upgraded Chapter Chapter 7 Status New Consult District AREB Previ…" at bounding box center [253, 61] width 491 height 29
click at [198, 234] on span "Add Savings Account" at bounding box center [186, 236] width 41 height 5
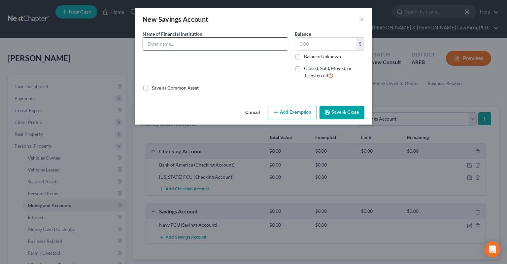
click at [213, 48] on div at bounding box center [216, 43] width 146 height 13
click at [213, 48] on input "text" at bounding box center [215, 44] width 145 height 13
type input "[US_STATE] FCU"
click at [317, 42] on input "text" at bounding box center [325, 44] width 61 height 13
type input "0"
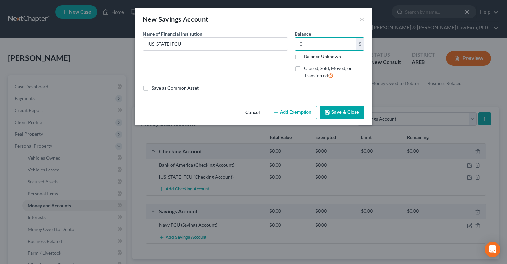
click at [344, 111] on button "Save & Close" at bounding box center [342, 113] width 45 height 14
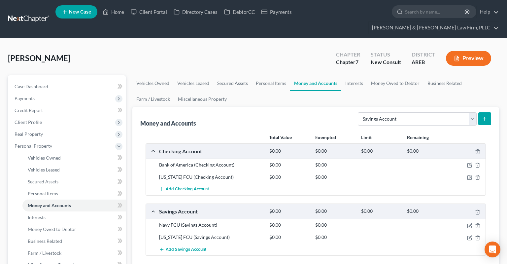
click at [199, 187] on span "Add Checking Account" at bounding box center [187, 189] width 43 height 5
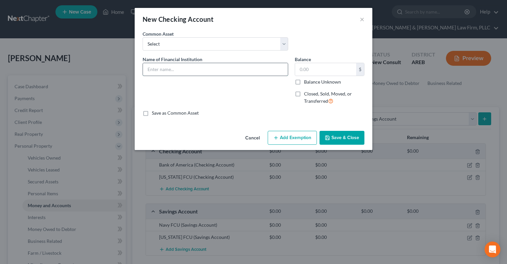
click at [185, 68] on input "text" at bounding box center [215, 69] width 145 height 13
type input "Zelle"
drag, startPoint x: 328, startPoint y: 133, endPoint x: 302, endPoint y: 154, distance: 33.1
click at [328, 135] on button "Save & Close" at bounding box center [342, 138] width 45 height 14
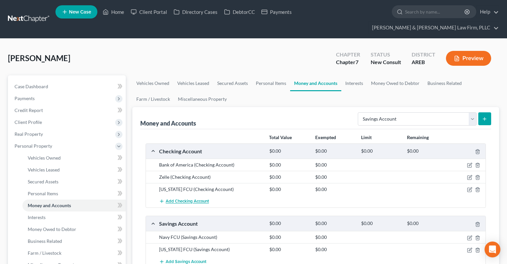
click at [200, 199] on span "Add Checking Account" at bounding box center [187, 201] width 43 height 5
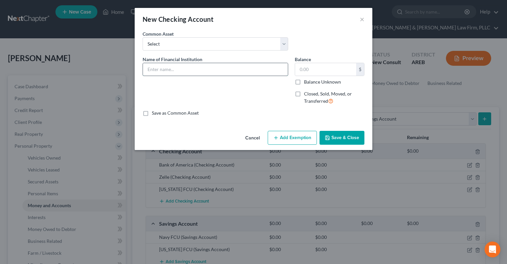
click at [196, 73] on input "text" at bounding box center [215, 69] width 145 height 13
type input "Cash App"
click at [338, 141] on button "Save & Close" at bounding box center [342, 138] width 45 height 14
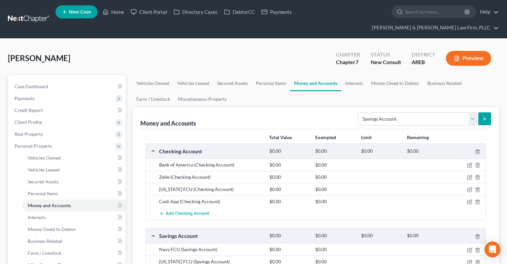
click at [217, 50] on div "[PERSON_NAME] Upgraded Chapter Chapter 7 Status New Consult District AREB Previ…" at bounding box center [253, 61] width 491 height 29
click at [355, 75] on link "Interests" at bounding box center [354, 83] width 26 height 16
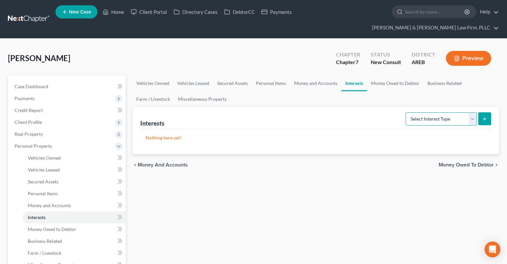
select select "401k"
click option "401K" at bounding box center [0, 0] width 0 height 0
click at [484, 116] on icon "submit" at bounding box center [484, 118] width 5 height 5
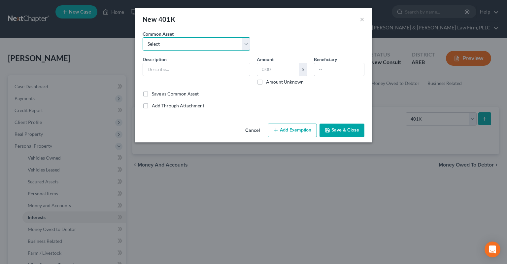
click at [143, 37] on select "Select 401k through work" at bounding box center [197, 43] width 108 height 13
select select "0"
click option "401k through work" at bounding box center [0, 0] width 0 height 0
type input "401k through work"
click at [281, 73] on input "text" at bounding box center [278, 69] width 42 height 13
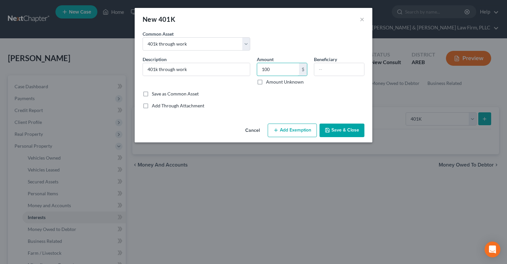
type input "100"
drag, startPoint x: 346, startPoint y: 136, endPoint x: 345, endPoint y: 130, distance: 6.0
click at [345, 135] on button "Save & Close" at bounding box center [342, 131] width 45 height 14
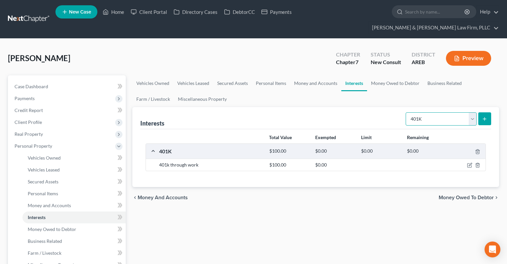
click at [406, 112] on select "Select Interest Type 401K Annuity Bond Education IRA Government Bond Government…" at bounding box center [441, 118] width 71 height 13
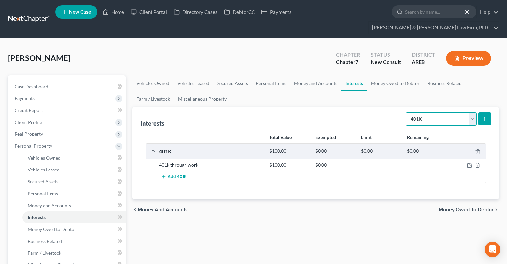
select select "term_life_insurance"
click option "Term Life Insurance" at bounding box center [0, 0] width 0 height 0
click at [486, 116] on icon "submit" at bounding box center [484, 118] width 5 height 5
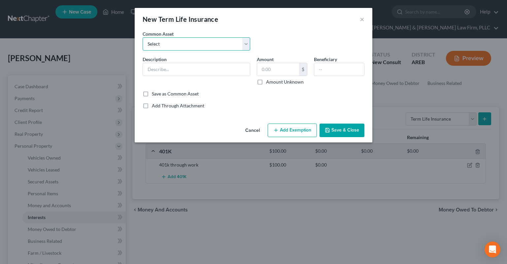
click at [143, 37] on select "Select Term life insurance" at bounding box center [197, 43] width 108 height 13
select select "0"
click option "Term life insurance" at bounding box center [0, 0] width 0 height 0
type input "Term life insurance"
drag, startPoint x: 338, startPoint y: 135, endPoint x: 407, endPoint y: 117, distance: 71.3
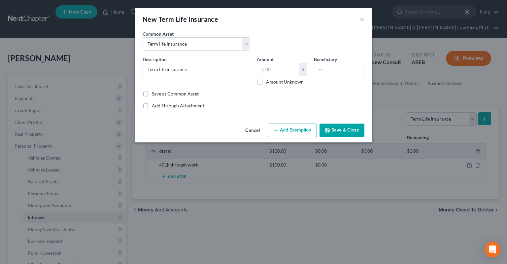
click at [338, 134] on button "Save & Close" at bounding box center [342, 131] width 45 height 14
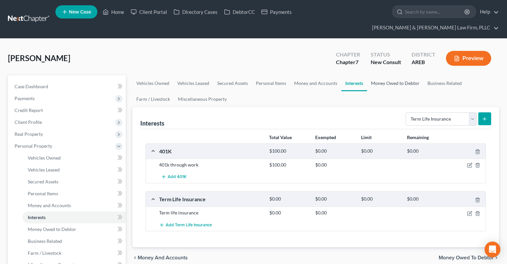
click at [380, 75] on link "Money Owed to Debtor" at bounding box center [395, 83] width 56 height 16
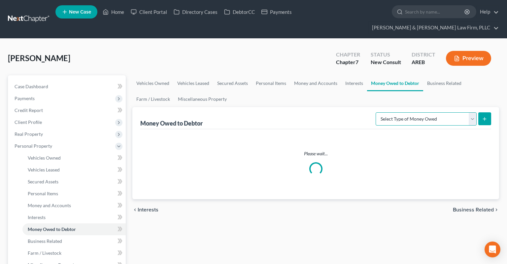
click at [376, 112] on select "Select Type of Money Owed Accounts Receivable Alimony Child Support Claims Agai…" at bounding box center [426, 118] width 101 height 13
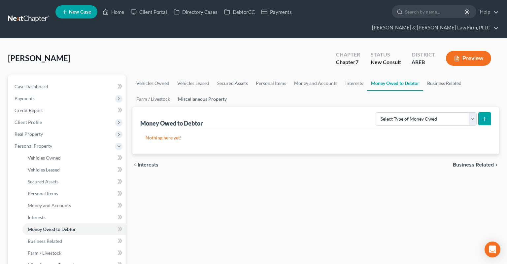
drag, startPoint x: 445, startPoint y: 101, endPoint x: 206, endPoint y: 88, distance: 239.1
click at [206, 91] on link "Miscellaneous Property" at bounding box center [202, 99] width 57 height 16
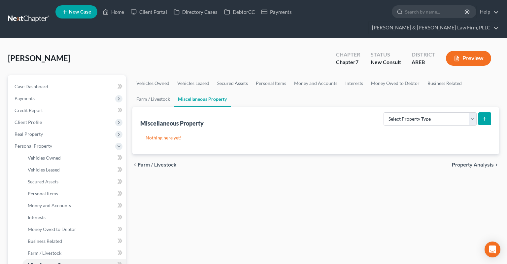
click at [235, 47] on div "[PERSON_NAME] Upgraded Chapter Chapter 7 Status New Consult District AREB Previ…" at bounding box center [253, 61] width 491 height 29
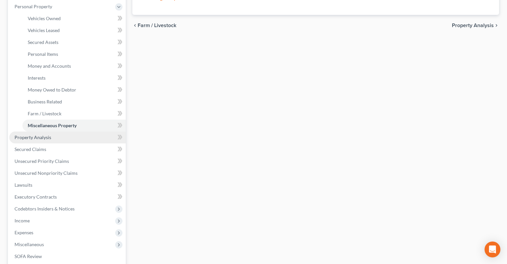
click at [75, 131] on link "Property Analysis" at bounding box center [67, 137] width 117 height 12
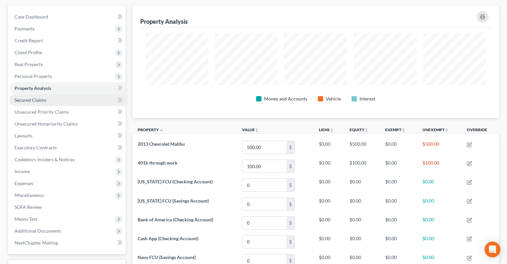
click at [56, 94] on link "Secured Claims" at bounding box center [67, 100] width 117 height 12
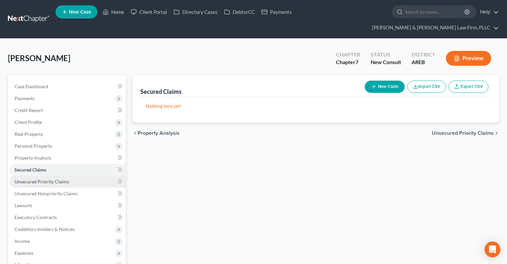
click at [89, 176] on link "Unsecured Priority Claims" at bounding box center [67, 182] width 117 height 12
drag, startPoint x: 226, startPoint y: 167, endPoint x: 226, endPoint y: 172, distance: 5.3
click at [226, 168] on div "Unsecured Priority Claims New Claim Import CSV Export CSV Nothing here yet! Pre…" at bounding box center [316, 218] width 374 height 286
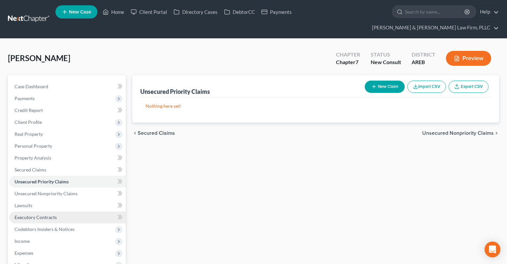
click at [75, 211] on link "Executory Contracts" at bounding box center [67, 217] width 117 height 12
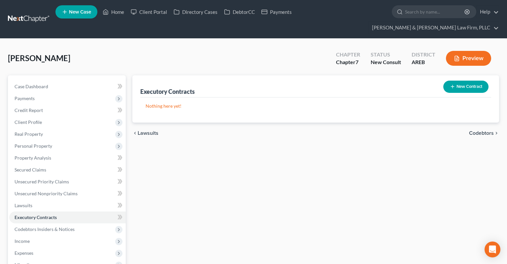
click at [249, 141] on div "Executory Contracts New Contract Nothing here yet! chevron_left Lawsuits Codebt…" at bounding box center [316, 218] width 374 height 286
click at [203, 211] on div "Executory Contracts New Contract Nothing here yet! chevron_left Lawsuits Codebt…" at bounding box center [316, 218] width 374 height 286
click at [72, 226] on span "Codebtors Insiders & Notices" at bounding box center [45, 229] width 60 height 6
click at [74, 235] on link "Codebtors" at bounding box center [73, 241] width 103 height 12
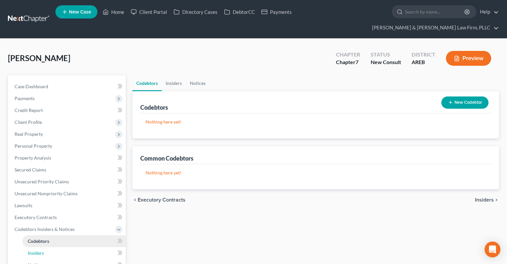
click at [79, 247] on link "Insiders" at bounding box center [73, 253] width 103 height 12
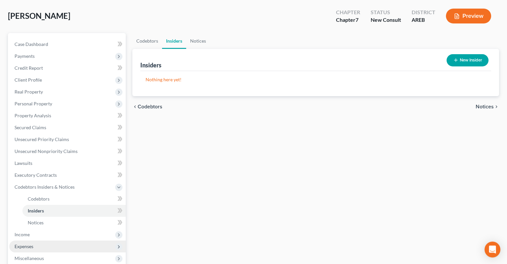
scroll to position [70, 0]
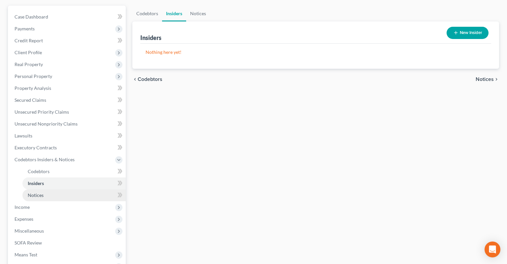
click at [73, 189] on link "Notices" at bounding box center [73, 195] width 103 height 12
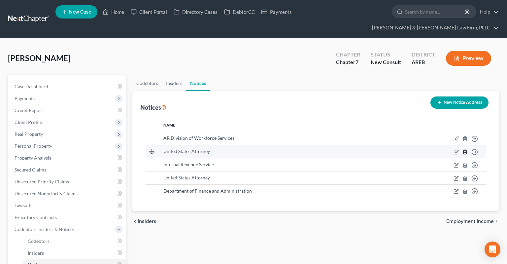
click at [466, 149] on icon "button" at bounding box center [465, 151] width 5 height 5
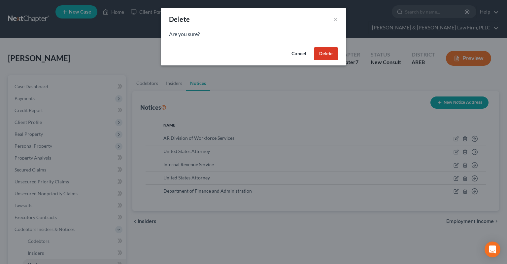
click at [325, 55] on button "Delete" at bounding box center [326, 53] width 24 height 13
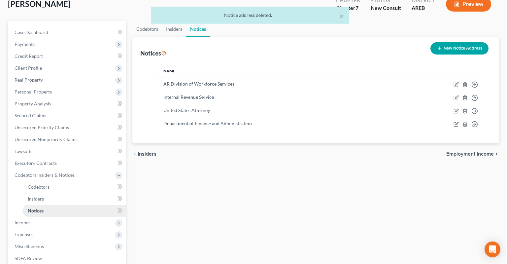
scroll to position [104, 0]
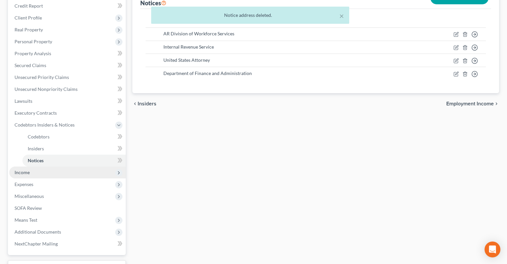
click at [62, 166] on span "Income" at bounding box center [67, 172] width 117 height 12
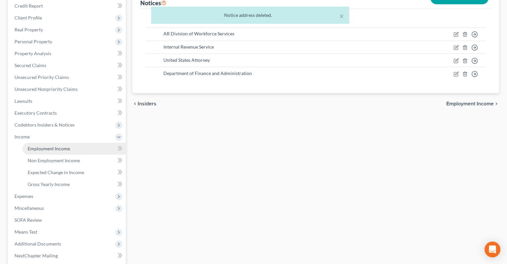
click at [72, 143] on link "Employment Income" at bounding box center [73, 149] width 103 height 12
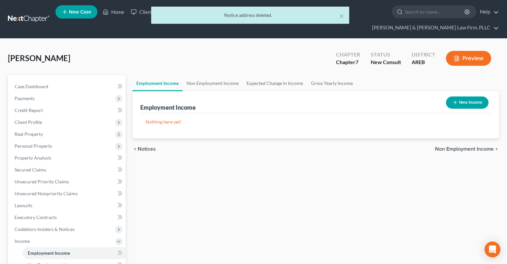
click at [462, 96] on button "New Income" at bounding box center [467, 102] width 43 height 12
select select "0"
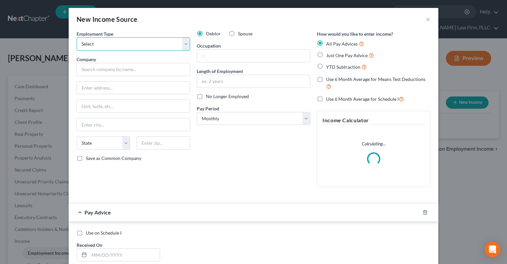
select select "0"
click option "Full or [DEMOGRAPHIC_DATA] Employment" at bounding box center [0, 0] width 0 height 0
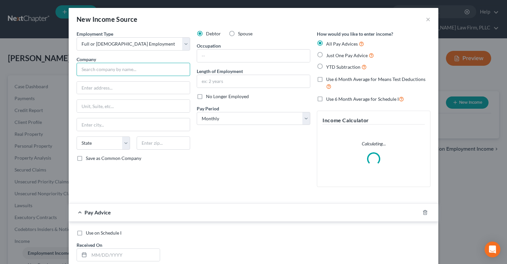
click at [115, 68] on input "text" at bounding box center [134, 69] width 114 height 13
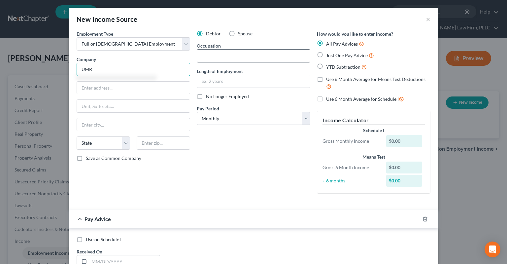
type input "UMR"
drag, startPoint x: 206, startPoint y: 56, endPoint x: 222, endPoint y: 61, distance: 16.4
click at [207, 56] on input "text" at bounding box center [253, 56] width 113 height 13
click at [117, 69] on input "UMR" at bounding box center [134, 69] width 114 height 13
click at [230, 60] on input "text" at bounding box center [253, 56] width 113 height 13
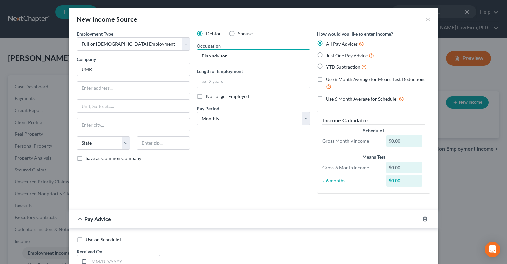
type input "Plan advisor"
click at [238, 83] on input "text" at bounding box center [253, 81] width 113 height 13
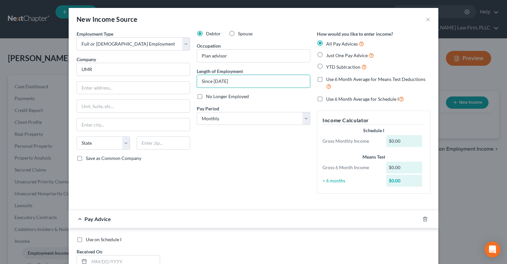
type input "Since [DATE]"
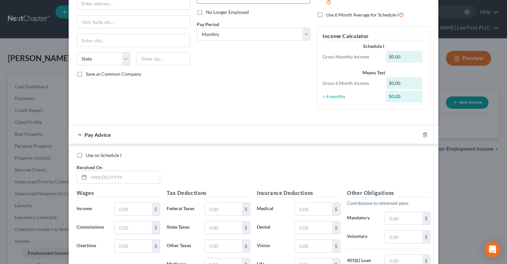
scroll to position [100, 0]
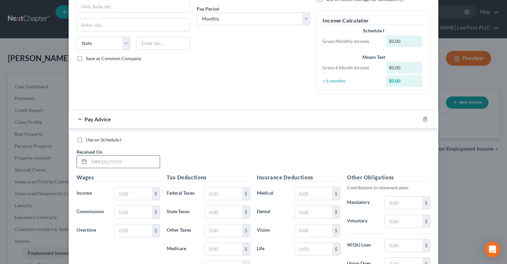
click at [145, 163] on input "text" at bounding box center [124, 162] width 71 height 13
type input "[DATE]"
type input "3,605.33"
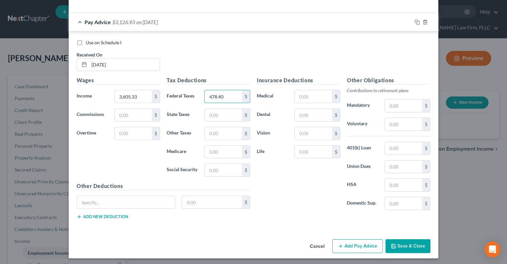
scroll to position [197, 0]
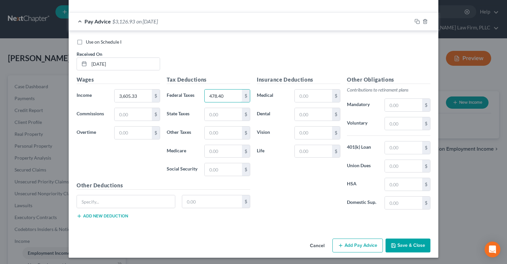
type input "478.40"
click at [394, 243] on icon "button" at bounding box center [393, 245] width 5 height 5
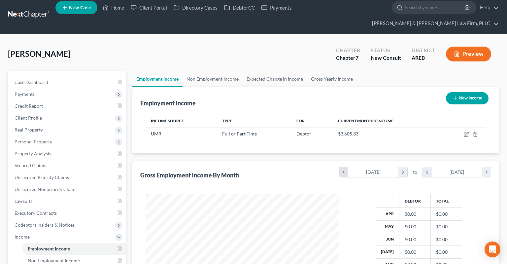
scroll to position [0, 0]
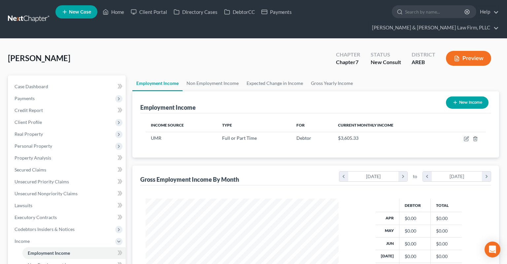
click at [469, 96] on button "New Income" at bounding box center [467, 102] width 43 height 12
select select "0"
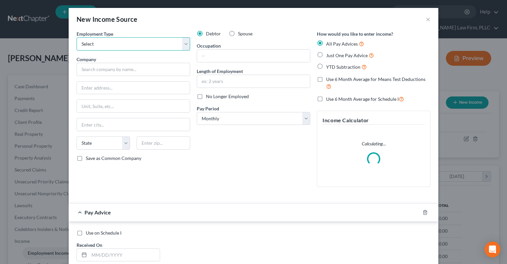
select select "0"
click option "Full or [DEMOGRAPHIC_DATA] Employment" at bounding box center [0, 0] width 0 height 0
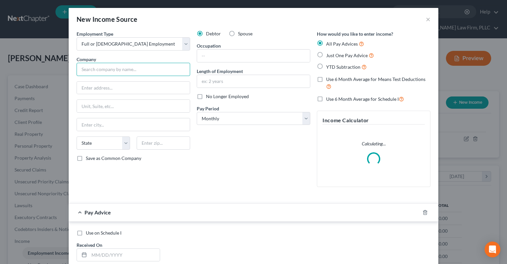
click at [157, 71] on input "text" at bounding box center [134, 69] width 114 height 13
type input "p"
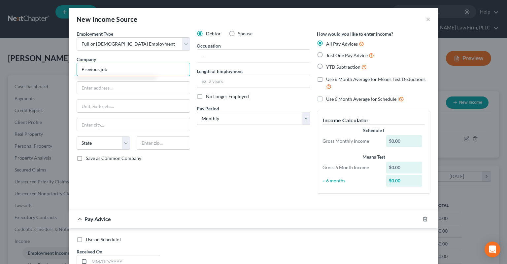
type input "Previous job"
click at [219, 97] on span "No Longer Employed" at bounding box center [227, 96] width 43 height 6
click at [213, 97] on input "No Longer Employed" at bounding box center [211, 95] width 4 height 4
checkbox input "true"
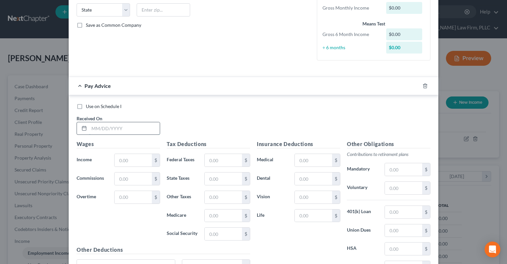
click at [148, 127] on input "text" at bounding box center [124, 128] width 71 height 13
type input "[DATE]"
click at [142, 157] on input "text" at bounding box center [133, 160] width 37 height 13
type input "1,625"
type input "487.50"
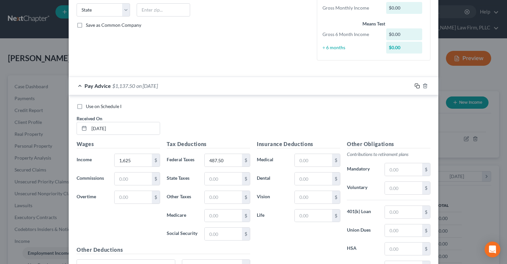
click at [417, 85] on rect "button" at bounding box center [418, 86] width 3 height 3
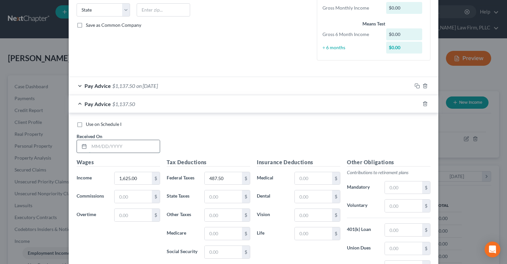
drag, startPoint x: 115, startPoint y: 142, endPoint x: 116, endPoint y: 149, distance: 7.0
click at [116, 144] on input "text" at bounding box center [124, 146] width 71 height 13
type input "[DATE]"
click at [416, 103] on icon "button" at bounding box center [417, 103] width 5 height 5
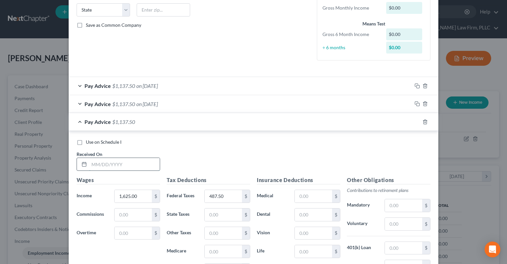
click at [115, 161] on input "text" at bounding box center [124, 164] width 71 height 13
type input "[DATE]"
click at [415, 121] on icon "button" at bounding box center [417, 121] width 5 height 5
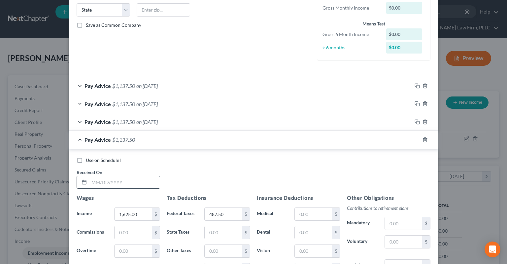
click at [129, 185] on input "text" at bounding box center [124, 182] width 71 height 13
type input "[DATE]"
click at [417, 139] on icon "button" at bounding box center [417, 139] width 5 height 5
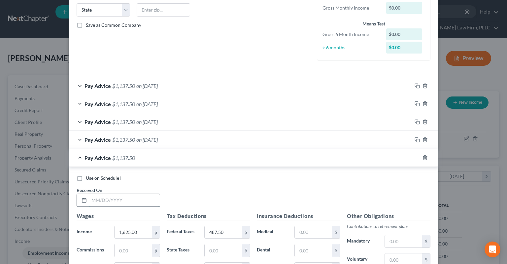
drag, startPoint x: 121, startPoint y: 194, endPoint x: 121, endPoint y: 202, distance: 8.3
click at [121, 196] on input "text" at bounding box center [124, 200] width 71 height 13
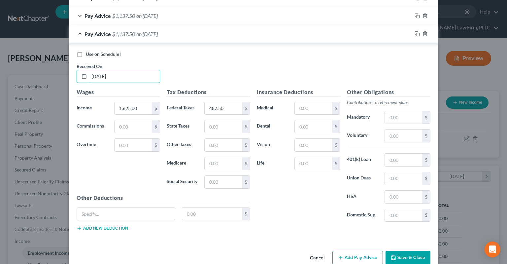
scroll to position [269, 0]
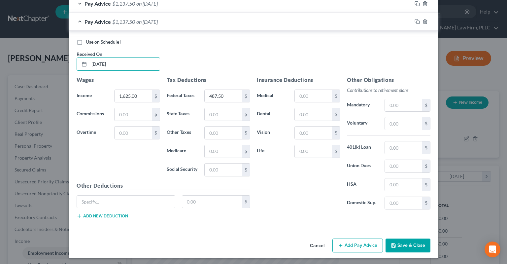
type input "[DATE]"
click at [401, 241] on button "Save & Close" at bounding box center [408, 245] width 45 height 14
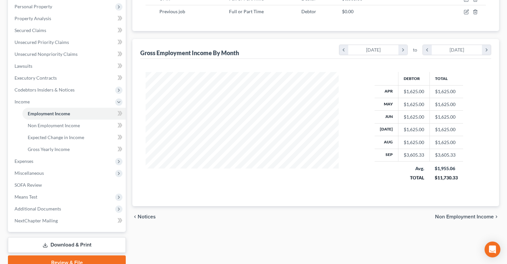
scroll to position [0, 0]
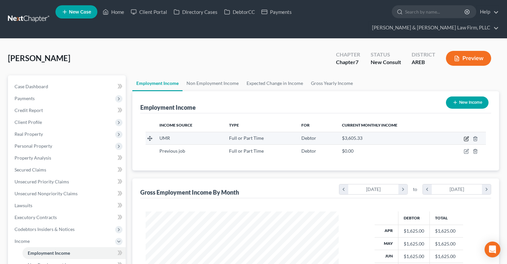
click at [468, 136] on icon "button" at bounding box center [467, 137] width 3 height 3
select select "0"
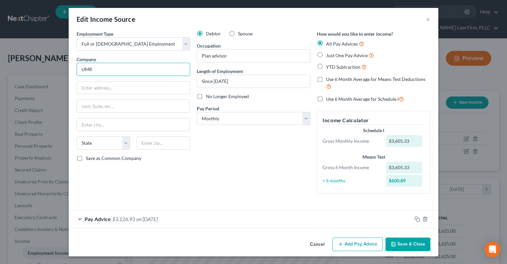
click at [171, 73] on input "UMR" at bounding box center [134, 69] width 114 height 13
click at [323, 241] on button "Cancel" at bounding box center [317, 244] width 25 height 13
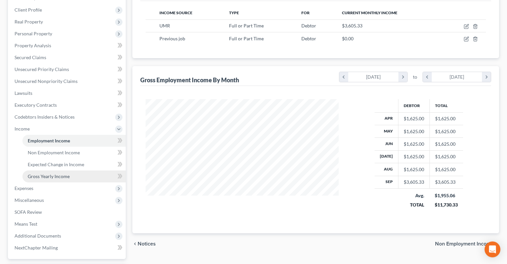
scroll to position [139, 0]
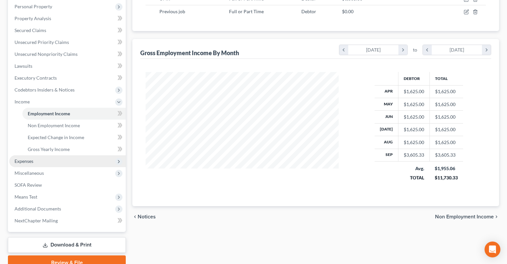
drag, startPoint x: 45, startPoint y: 152, endPoint x: 120, endPoint y: 141, distance: 75.5
click at [46, 155] on span "Expenses" at bounding box center [67, 161] width 117 height 12
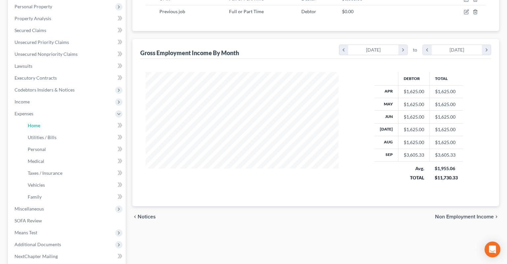
click at [74, 120] on link "Home" at bounding box center [73, 126] width 103 height 12
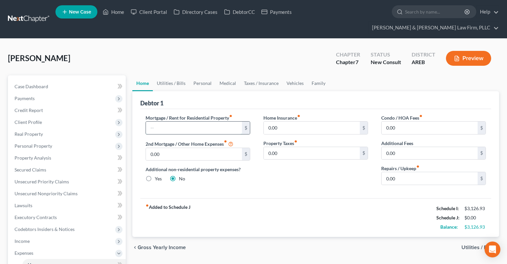
click at [181, 122] on input "text" at bounding box center [194, 128] width 96 height 13
type input "1,165"
click at [175, 75] on link "Utilities / Bills" at bounding box center [171, 83] width 37 height 16
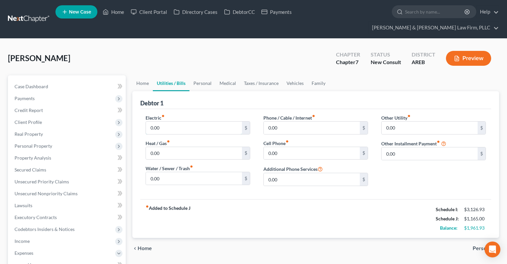
click at [175, 122] on input "0.00" at bounding box center [194, 128] width 96 height 13
type input "300"
click at [191, 147] on input "0.00" at bounding box center [194, 153] width 96 height 13
click at [186, 172] on input "0.00" at bounding box center [194, 178] width 96 height 13
click at [298, 147] on input "0.00" at bounding box center [312, 153] width 96 height 13
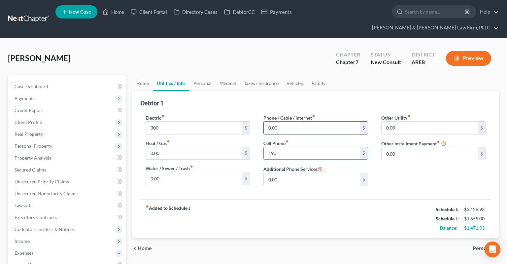
type input "190"
click at [303, 122] on input "0.00" at bounding box center [312, 128] width 96 height 13
click at [299, 147] on input "190" at bounding box center [312, 153] width 96 height 13
click at [304, 122] on input "0.00" at bounding box center [312, 128] width 96 height 13
type input "89"
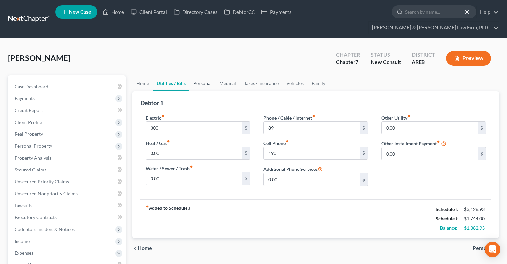
click at [205, 75] on link "Personal" at bounding box center [203, 83] width 26 height 16
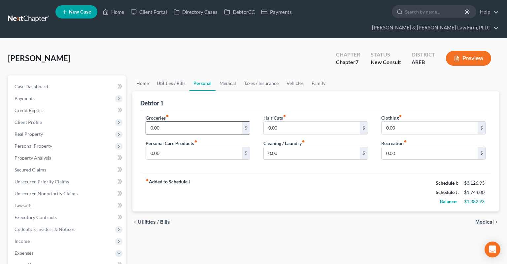
click at [200, 122] on input "0.00" at bounding box center [194, 128] width 96 height 13
click at [167, 122] on input "0.00" at bounding box center [194, 128] width 96 height 13
drag, startPoint x: 158, startPoint y: 115, endPoint x: 124, endPoint y: 118, distance: 34.1
click at [146, 122] on input "0.00" at bounding box center [194, 128] width 96 height 13
type input "433.33"
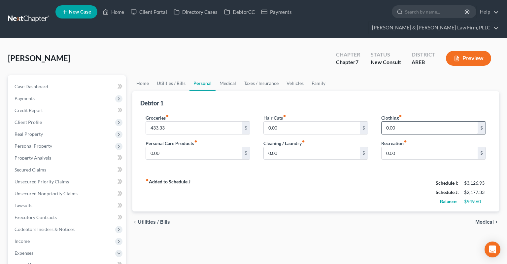
drag, startPoint x: 417, startPoint y: 123, endPoint x: 414, endPoint y: 117, distance: 6.6
click at [417, 122] on div "Clothing fiber_manual_record 0.00 $ Recreation fiber_manual_record 0.00 $" at bounding box center [434, 139] width 118 height 51
click at [414, 122] on input "0.00" at bounding box center [430, 128] width 96 height 13
type input "150"
click at [207, 147] on input "0.00" at bounding box center [194, 153] width 96 height 13
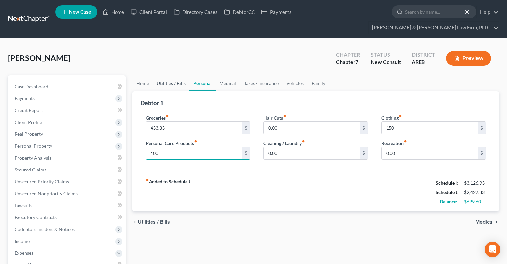
type input "100"
click at [172, 75] on link "Utilities / Bills" at bounding box center [171, 83] width 37 height 16
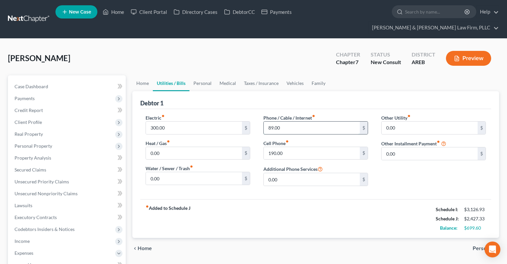
click at [291, 122] on input "89.00" at bounding box center [312, 128] width 96 height 13
click at [222, 75] on link "Medical" at bounding box center [228, 83] width 24 height 16
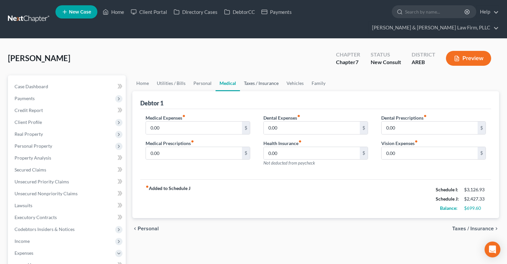
click at [251, 75] on link "Taxes / Insurance" at bounding box center [261, 83] width 43 height 16
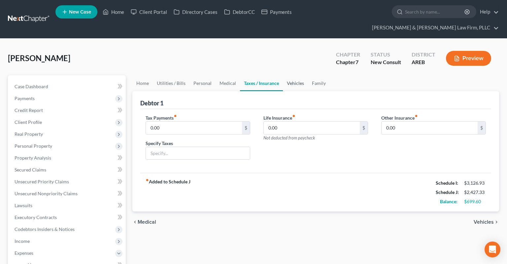
click at [285, 75] on link "Vehicles" at bounding box center [295, 83] width 25 height 16
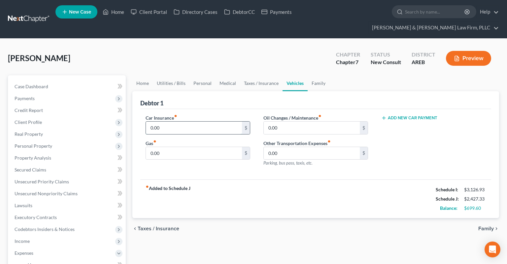
click at [209, 122] on input "0.00" at bounding box center [194, 128] width 96 height 13
click at [206, 122] on input "0.00" at bounding box center [194, 128] width 96 height 13
click at [180, 147] on input "0.00" at bounding box center [194, 153] width 96 height 13
click at [182, 147] on div "Car Insurance fiber_manual_record 0.00 $ Gas fiber_manual_record 0.00 $" at bounding box center [198, 142] width 118 height 57
drag, startPoint x: 183, startPoint y: 142, endPoint x: 138, endPoint y: 140, distance: 45.0
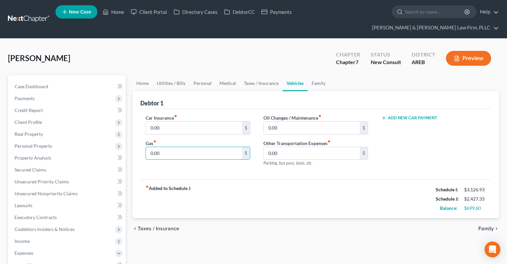
click at [146, 147] on input "0.00" at bounding box center [194, 153] width 96 height 13
drag, startPoint x: 168, startPoint y: 138, endPoint x: 119, endPoint y: 133, distance: 49.8
click at [146, 147] on input "0.00" at bounding box center [194, 153] width 96 height 13
type input "120"
click at [313, 75] on link "Family" at bounding box center [319, 83] width 22 height 16
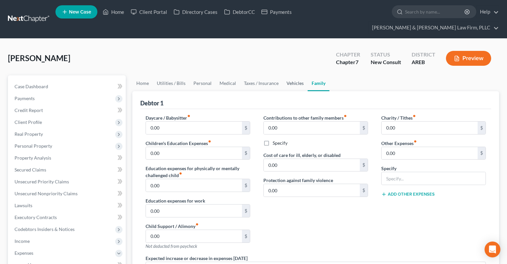
click at [295, 75] on link "Vehicles" at bounding box center [295, 83] width 25 height 16
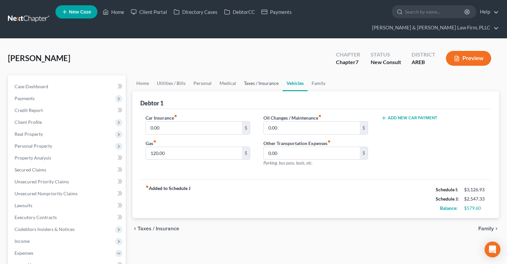
click at [278, 75] on link "Taxes / Insurance" at bounding box center [261, 83] width 43 height 16
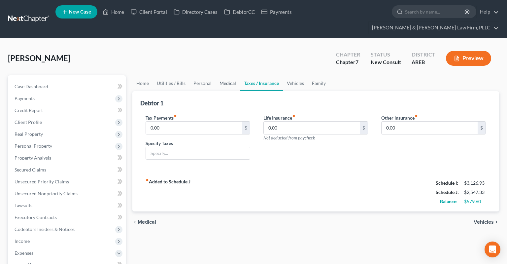
click at [229, 75] on link "Medical" at bounding box center [228, 83] width 24 height 16
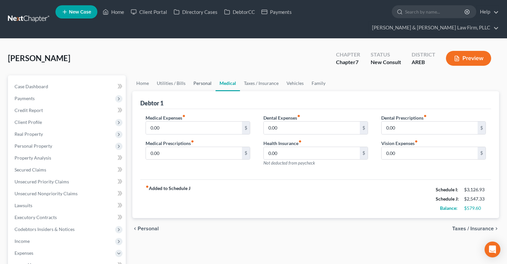
click at [205, 75] on link "Personal" at bounding box center [203, 83] width 26 height 16
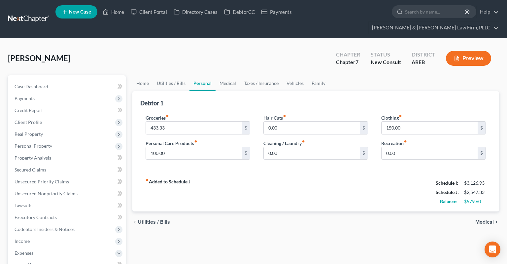
drag, startPoint x: 174, startPoint y: 114, endPoint x: 184, endPoint y: 123, distance: 14.0
click at [175, 122] on input "433.33" at bounding box center [194, 128] width 96 height 13
type input "700"
click at [229, 75] on link "Medical" at bounding box center [228, 83] width 24 height 16
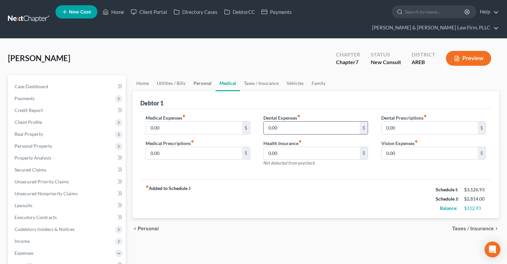
click at [198, 79] on link "Personal" at bounding box center [203, 83] width 26 height 16
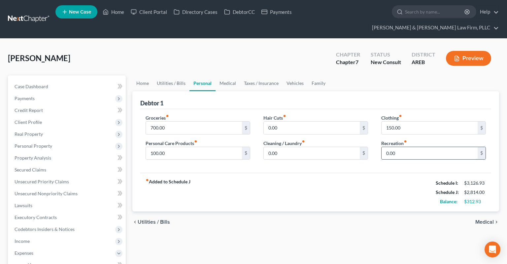
click at [404, 147] on input "0.00" at bounding box center [430, 153] width 96 height 13
type input "50"
click at [226, 75] on link "Medical" at bounding box center [228, 83] width 24 height 16
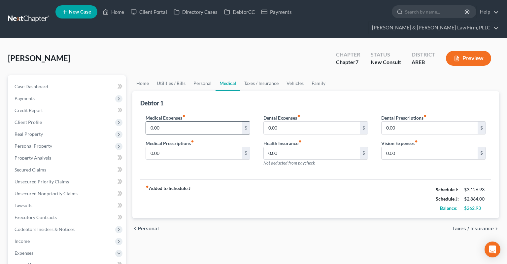
click at [170, 122] on input "0.00" at bounding box center [194, 128] width 96 height 13
type input "75"
click at [251, 47] on div "[PERSON_NAME] Upgraded Chapter Chapter 7 Status New Consult District AREB Previ…" at bounding box center [253, 61] width 491 height 29
drag, startPoint x: 233, startPoint y: 51, endPoint x: 241, endPoint y: 56, distance: 8.9
click at [236, 50] on div "[PERSON_NAME] Upgraded Chapter Chapter 7 Status New Consult District AREB Previ…" at bounding box center [253, 61] width 491 height 29
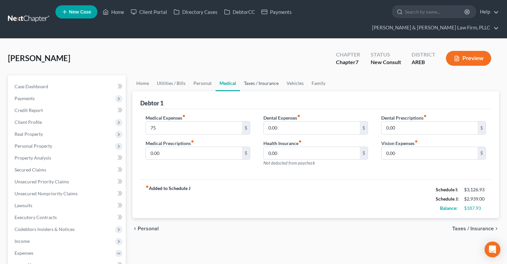
click at [259, 75] on link "Taxes / Insurance" at bounding box center [261, 83] width 43 height 16
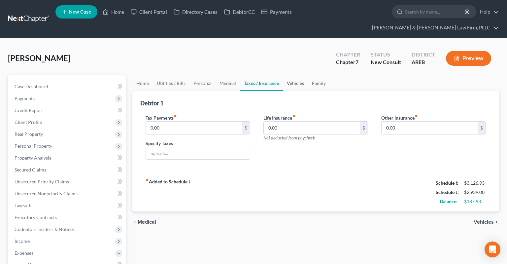
click at [292, 75] on link "Vehicles" at bounding box center [295, 83] width 25 height 16
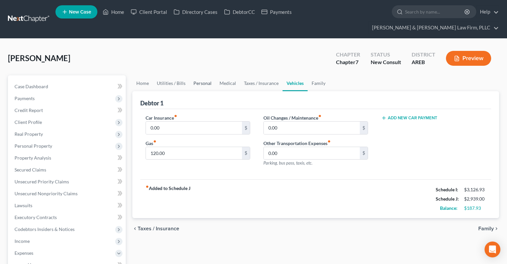
click at [205, 75] on link "Personal" at bounding box center [203, 83] width 26 height 16
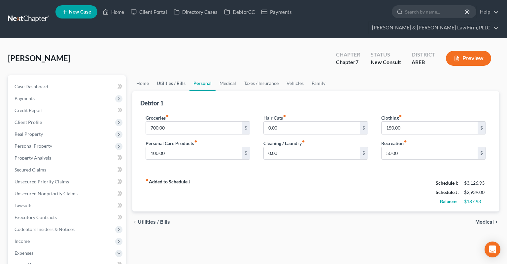
click at [169, 75] on link "Utilities / Bills" at bounding box center [171, 83] width 37 height 16
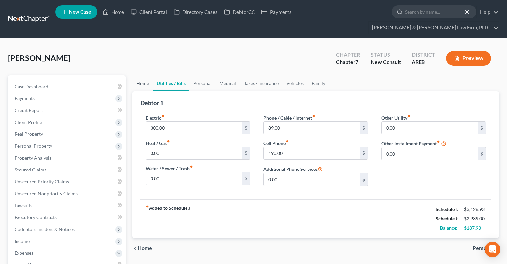
click at [142, 75] on link "Home" at bounding box center [142, 83] width 20 height 16
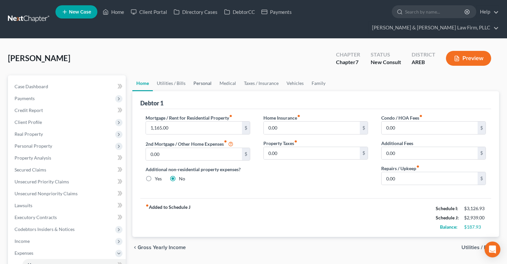
click at [208, 75] on link "Personal" at bounding box center [203, 83] width 26 height 16
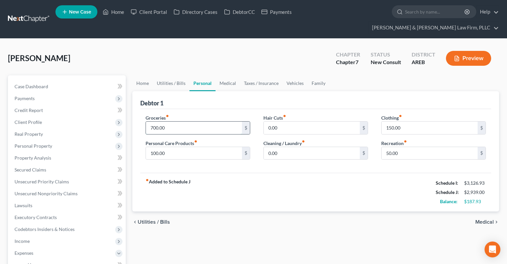
click at [179, 122] on input "700.00" at bounding box center [194, 128] width 96 height 13
type input "800"
click at [190, 147] on input "100.00" at bounding box center [194, 153] width 96 height 13
type input "150"
click at [411, 147] on input "50.00" at bounding box center [430, 153] width 96 height 13
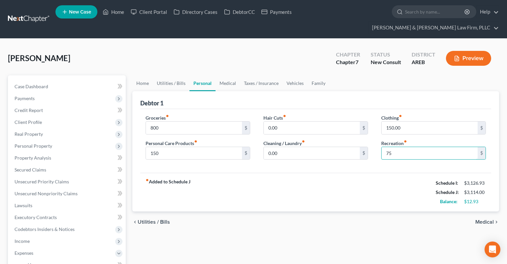
type input "75"
click at [288, 48] on div "[PERSON_NAME] Upgraded Chapter Chapter 7 Status New Consult District AREB Previ…" at bounding box center [253, 61] width 491 height 29
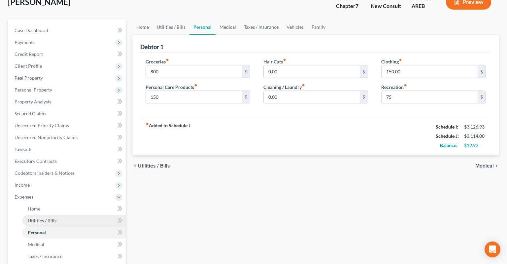
scroll to position [139, 0]
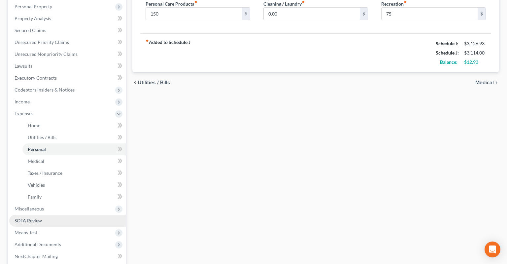
click at [65, 227] on span "Means Test" at bounding box center [67, 233] width 117 height 12
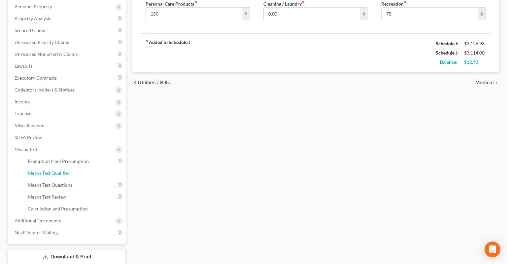
drag, startPoint x: 79, startPoint y: 160, endPoint x: 197, endPoint y: 160, distance: 118.6
click at [79, 167] on link "Means Test Qualifier" at bounding box center [73, 173] width 103 height 12
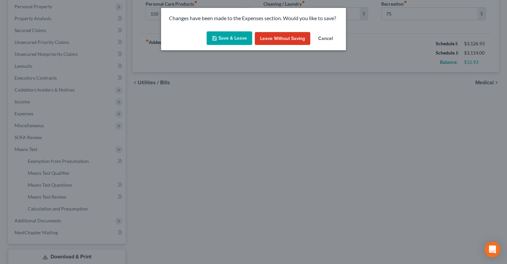
click at [237, 41] on button "Save & Leave" at bounding box center [230, 38] width 46 height 14
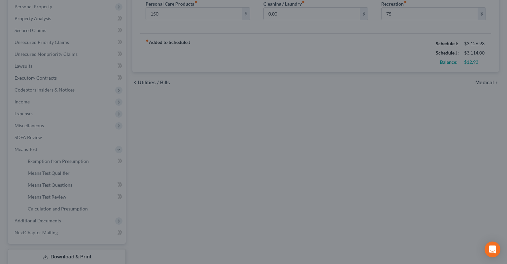
type input "800.00"
type input "150.00"
type input "75.00"
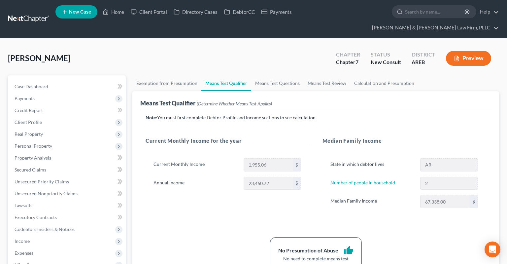
scroll to position [35, 0]
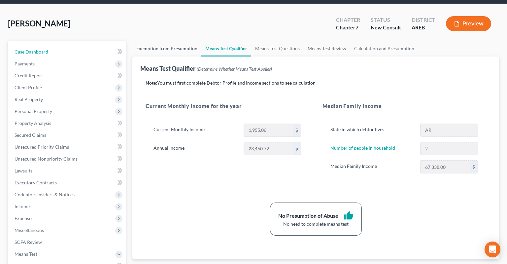
drag, startPoint x: 84, startPoint y: 37, endPoint x: 161, endPoint y: 28, distance: 77.8
click at [84, 46] on link "Case Dashboard" at bounding box center [67, 52] width 117 height 12
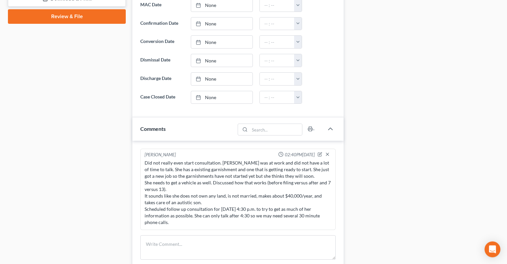
scroll to position [349, 0]
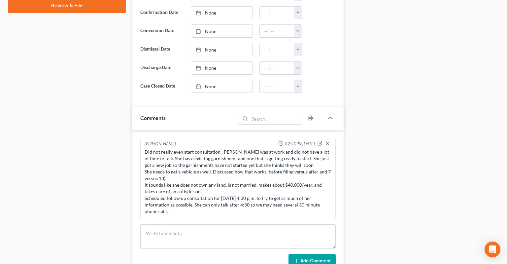
drag, startPoint x: 110, startPoint y: 192, endPoint x: 91, endPoint y: 170, distance: 29.1
click at [109, 191] on div "Case Dashboard Payments Invoices Payments Payments Credit Report Client Profile" at bounding box center [67, 48] width 125 height 642
click at [91, 170] on div "Case Dashboard Payments Invoices Payments Payments Credit Report Client Profile" at bounding box center [67, 48] width 125 height 642
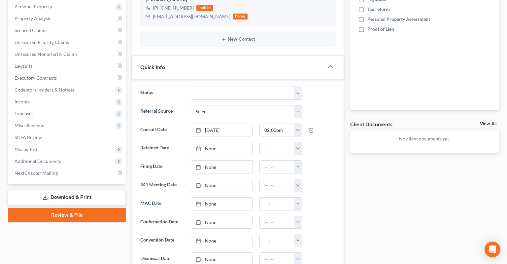
scroll to position [0, 0]
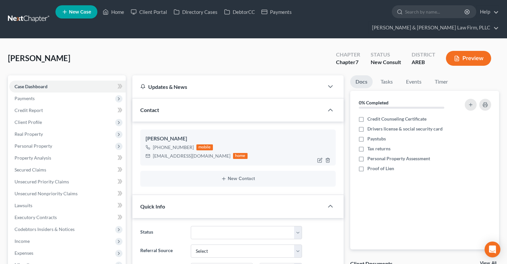
drag, startPoint x: 273, startPoint y: 42, endPoint x: 240, endPoint y: 141, distance: 104.4
click at [270, 47] on div "[PERSON_NAME] Upgraded Chapter Chapter 7 Status New Consult District AREB Previ…" at bounding box center [253, 61] width 491 height 29
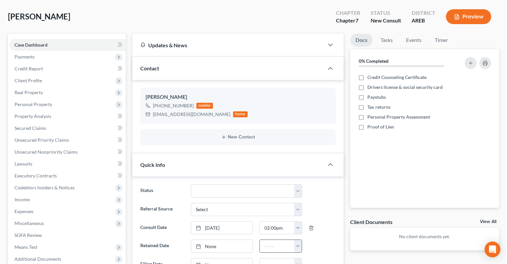
scroll to position [104, 0]
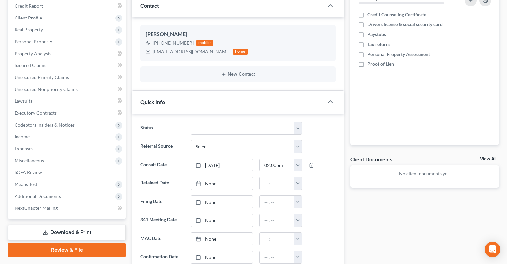
drag, startPoint x: 260, startPoint y: 136, endPoint x: 330, endPoint y: 135, distance: 69.4
click at [330, 140] on div "Referral Source Select Word Of Mouth Previous Clients Direct Mail Website Googl…" at bounding box center [238, 146] width 202 height 13
